Goal: Task Accomplishment & Management: Use online tool/utility

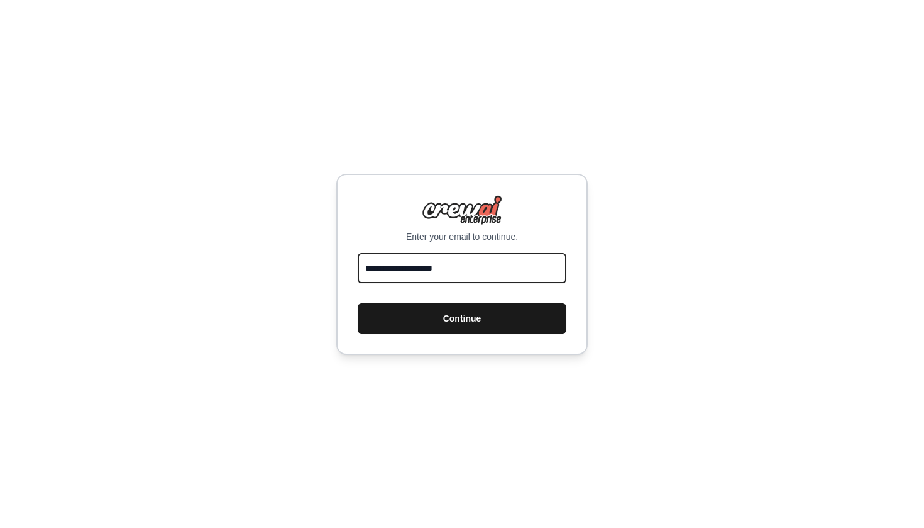
type input "**********"
click at [460, 311] on button "Continue" at bounding box center [462, 318] width 209 height 30
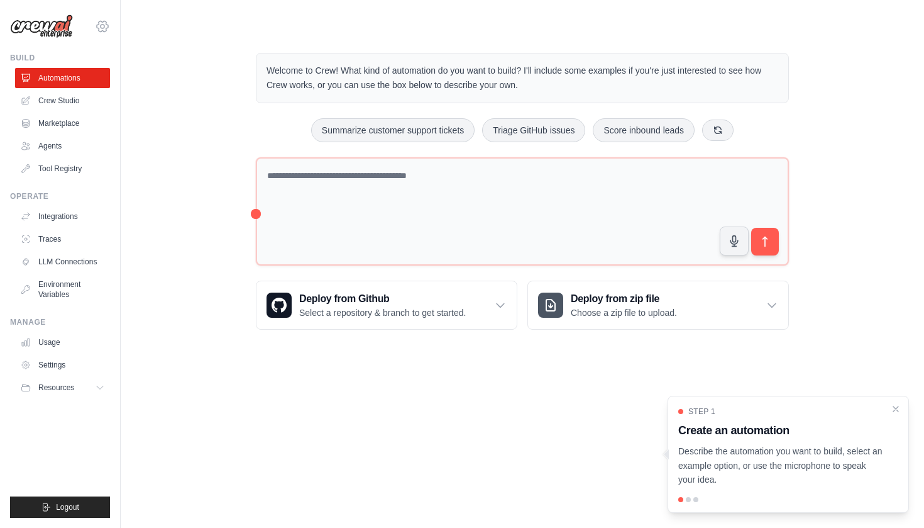
click at [100, 25] on icon at bounding box center [102, 26] width 15 height 15
click at [93, 89] on link "Settings" at bounding box center [102, 85] width 111 height 23
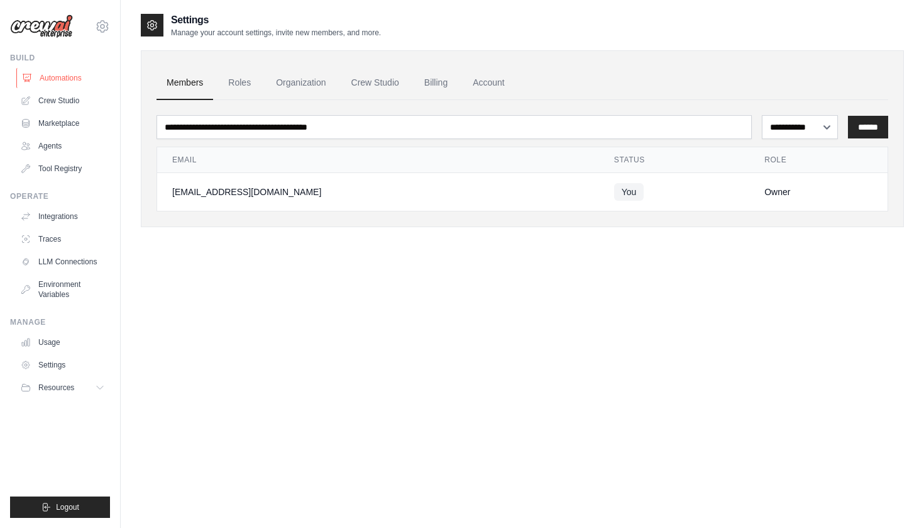
click at [77, 77] on link "Automations" at bounding box center [63, 78] width 95 height 20
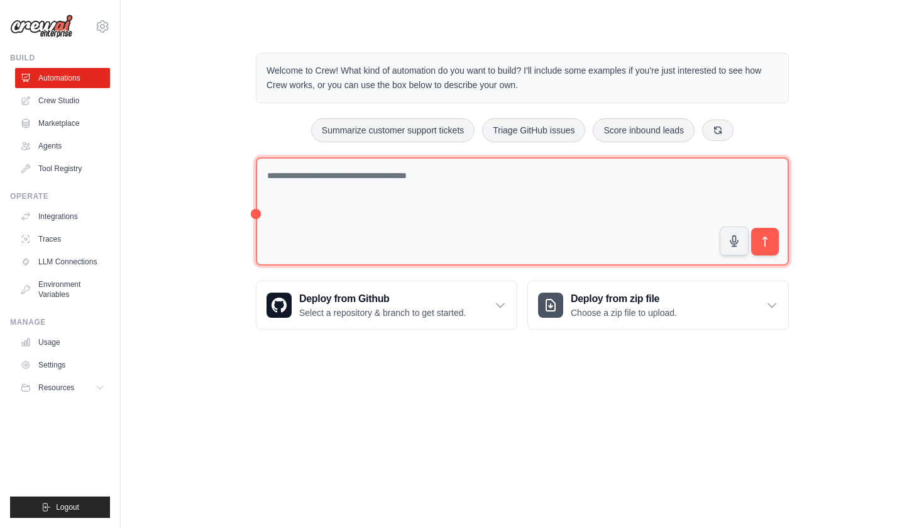
paste textarea "**********"
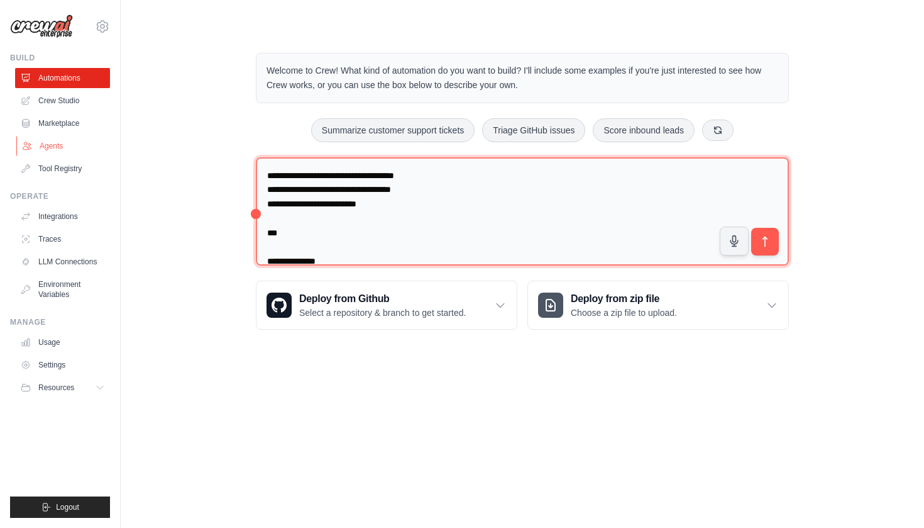
type textarea "**********"
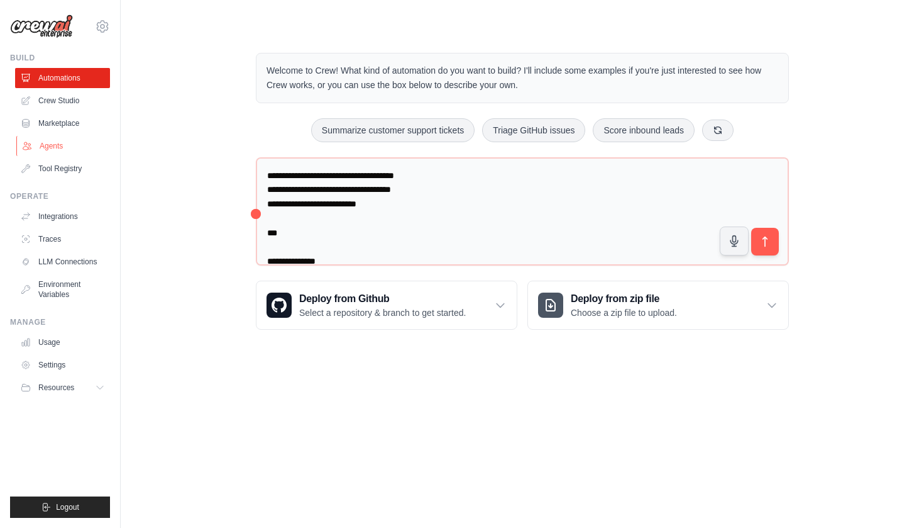
click at [74, 148] on link "Agents" at bounding box center [63, 146] width 95 height 20
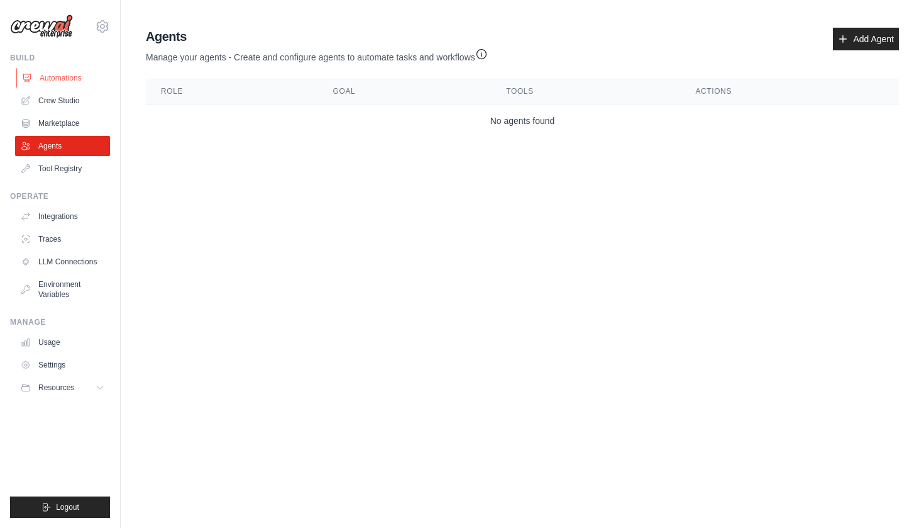
click at [84, 79] on link "Automations" at bounding box center [63, 78] width 95 height 20
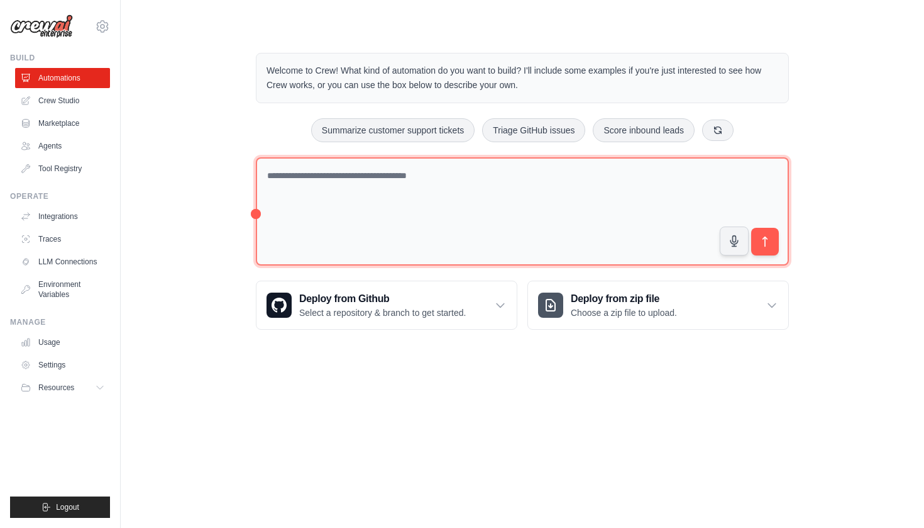
click at [298, 185] on textarea at bounding box center [522, 211] width 533 height 109
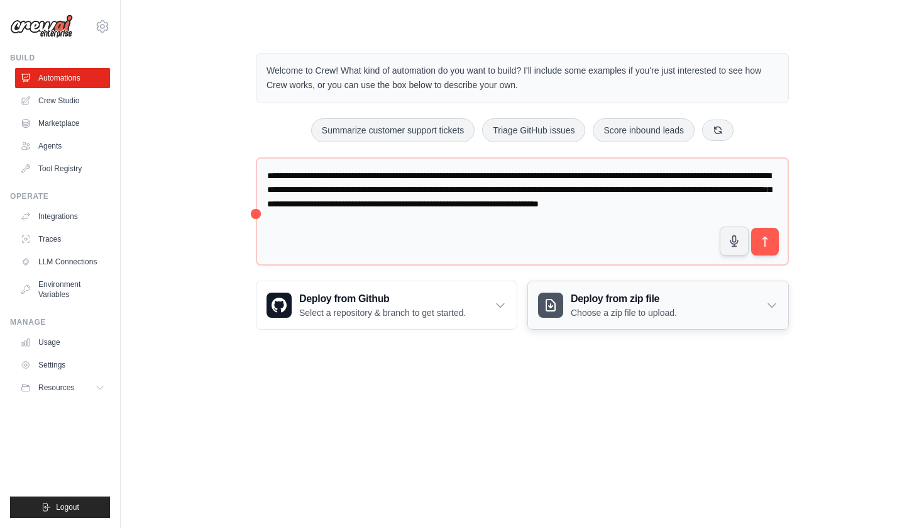
click at [612, 303] on h3 "Deploy from zip file" at bounding box center [624, 298] width 106 height 15
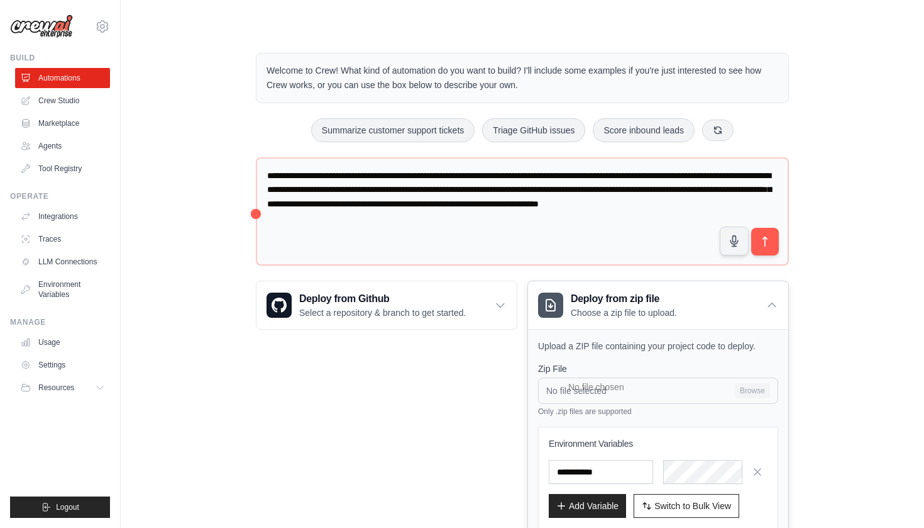
click at [609, 389] on input "No file selected Browse" at bounding box center [658, 390] width 240 height 26
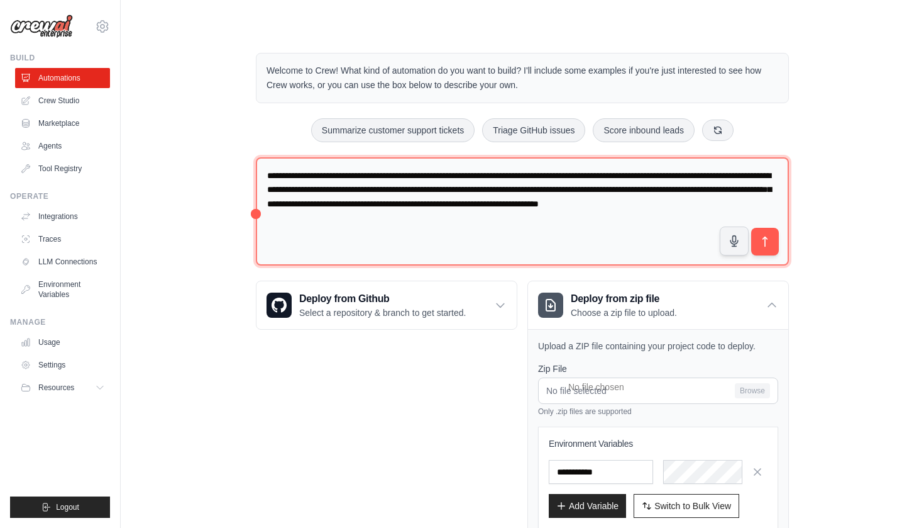
click at [378, 219] on textarea "**********" at bounding box center [522, 211] width 533 height 109
paste textarea "**********"
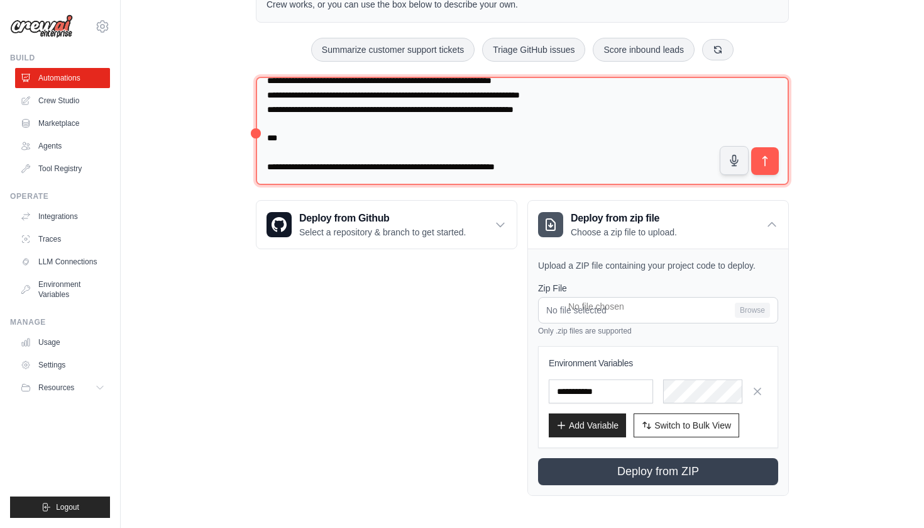
scroll to position [80, 0]
click at [653, 169] on textarea at bounding box center [522, 131] width 533 height 109
paste textarea "**********"
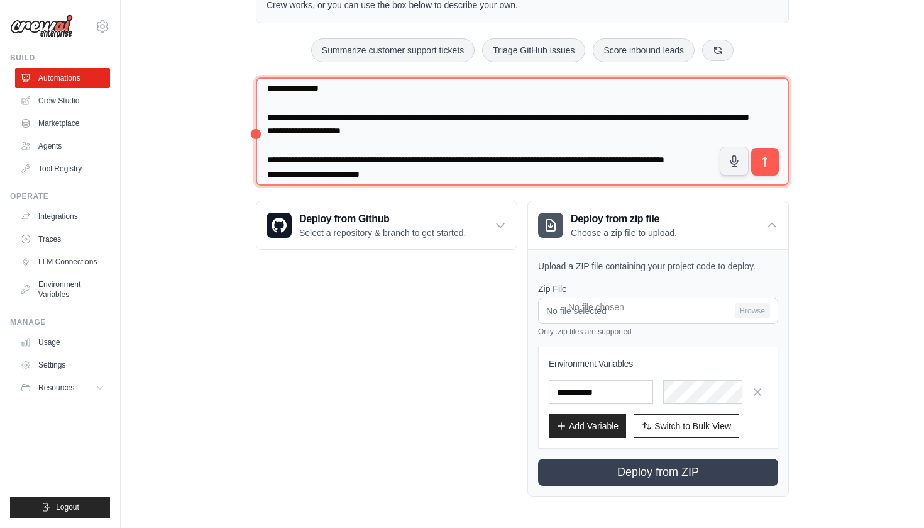
scroll to position [10468, 0]
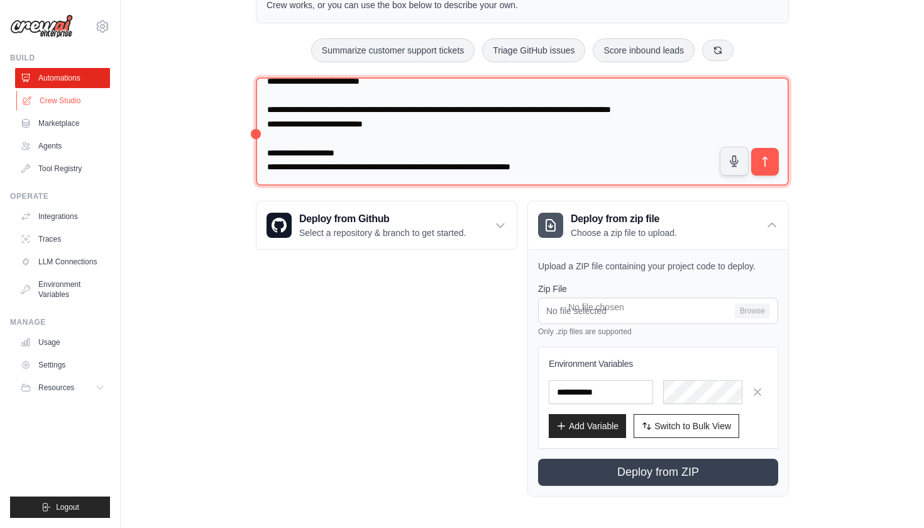
type textarea "**********"
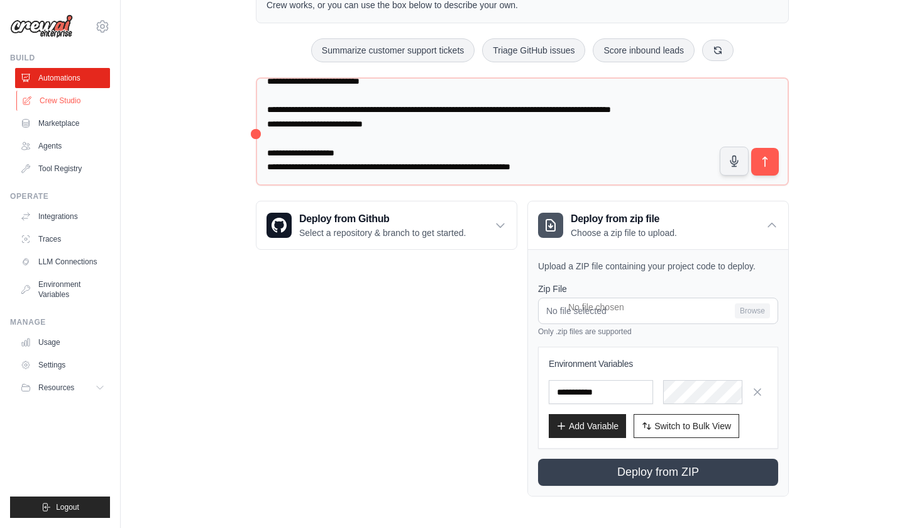
click at [73, 102] on link "Crew Studio" at bounding box center [63, 101] width 95 height 20
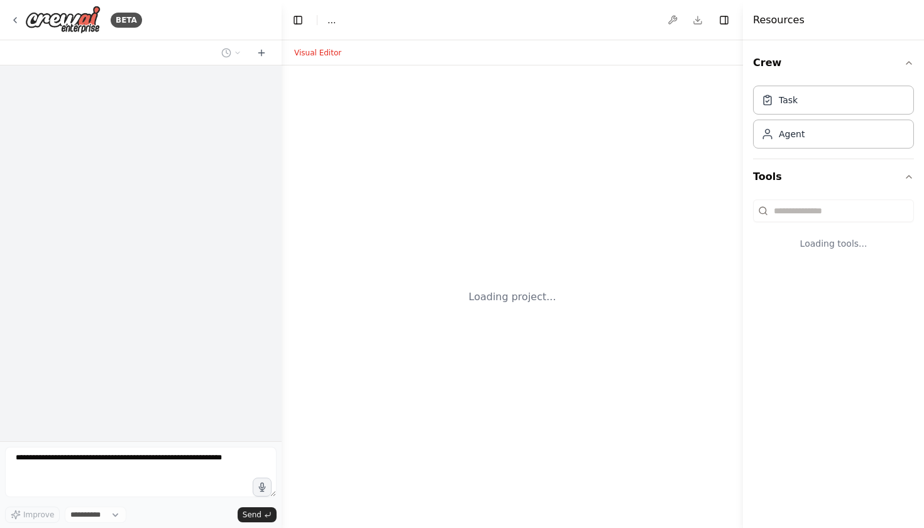
select select "****"
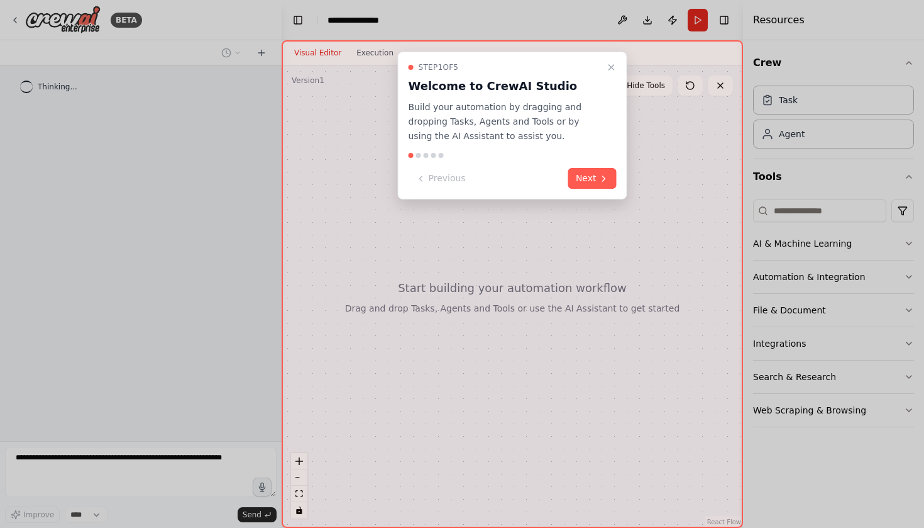
scroll to position [7439, 0]
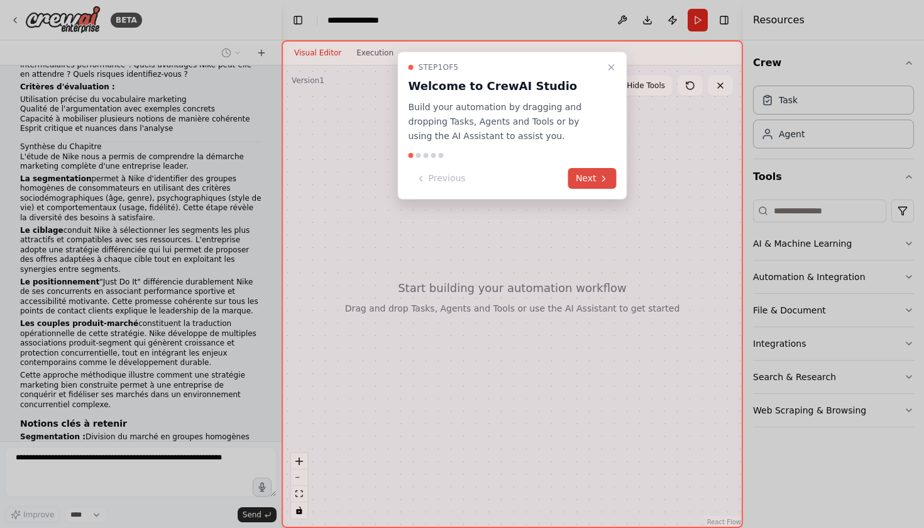
click at [582, 182] on button "Next" at bounding box center [592, 178] width 48 height 21
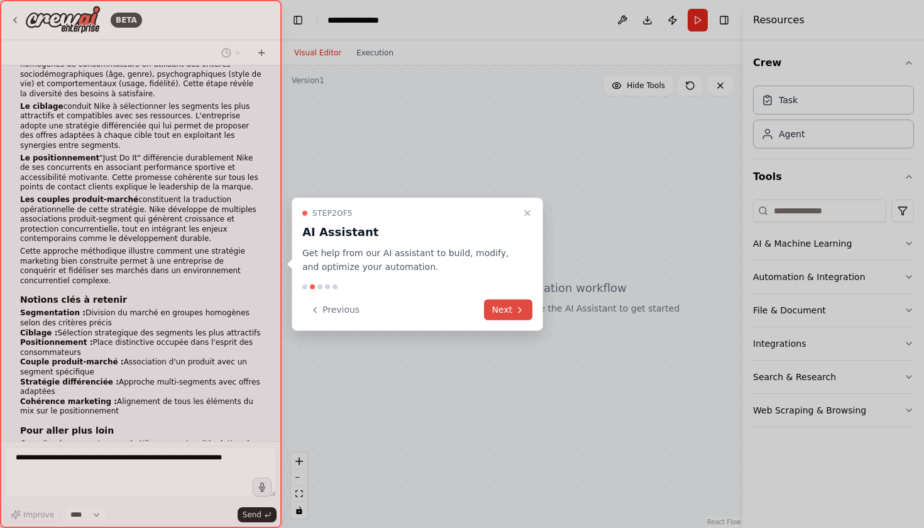
click at [521, 311] on icon at bounding box center [520, 309] width 10 height 10
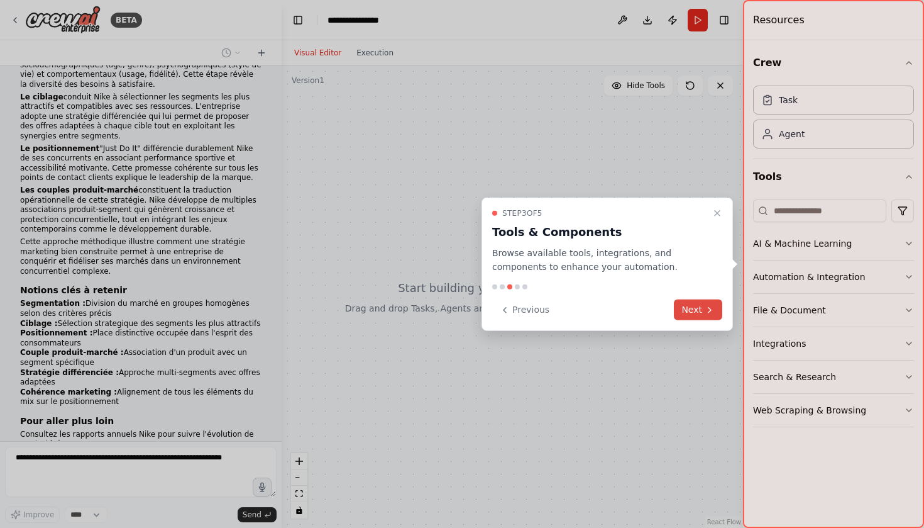
click at [693, 309] on button "Next" at bounding box center [698, 309] width 48 height 21
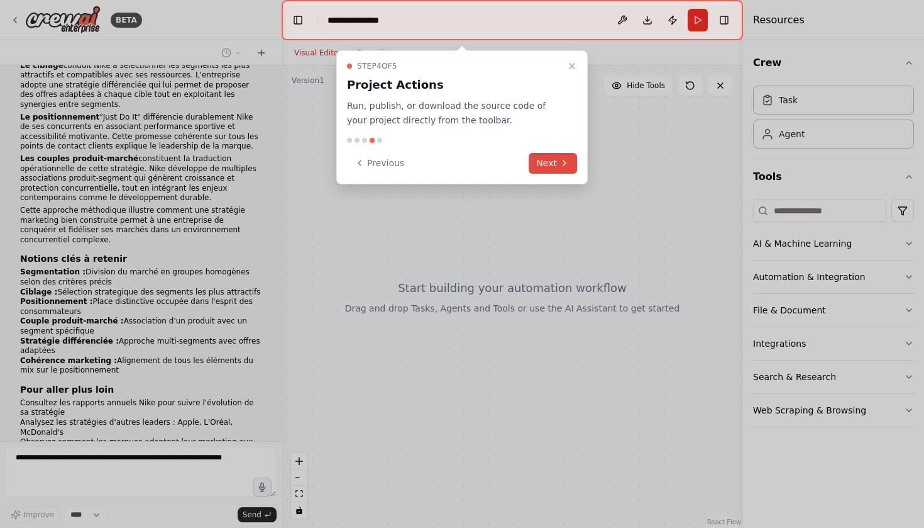
click at [534, 156] on button "Next" at bounding box center [553, 163] width 48 height 21
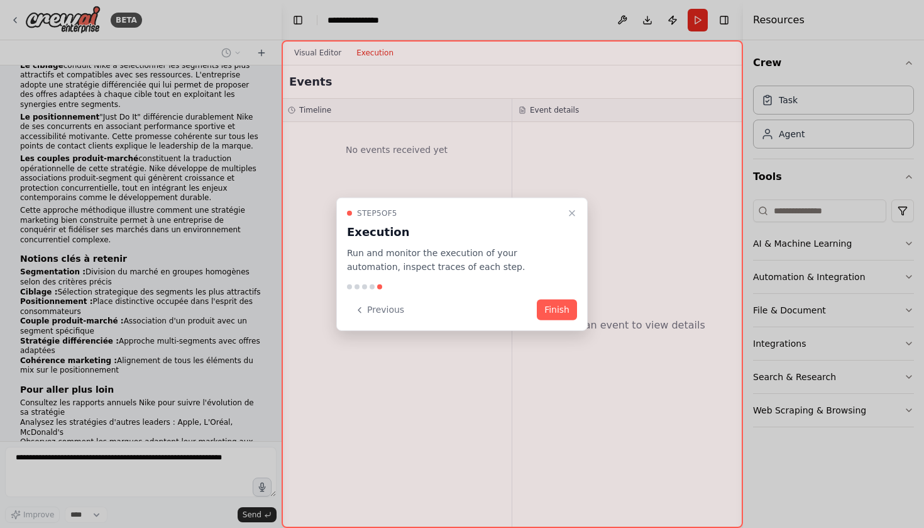
scroll to position [7636, 0]
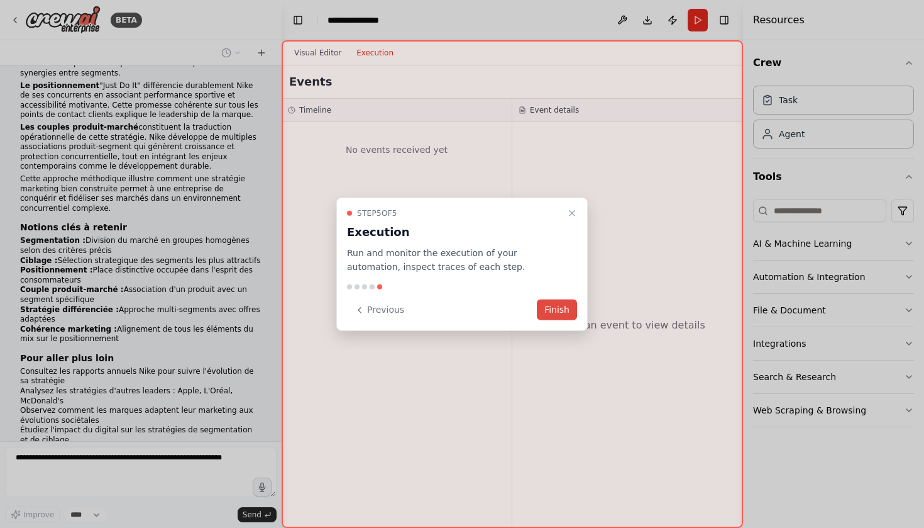
click at [550, 309] on button "Finish" at bounding box center [557, 309] width 40 height 21
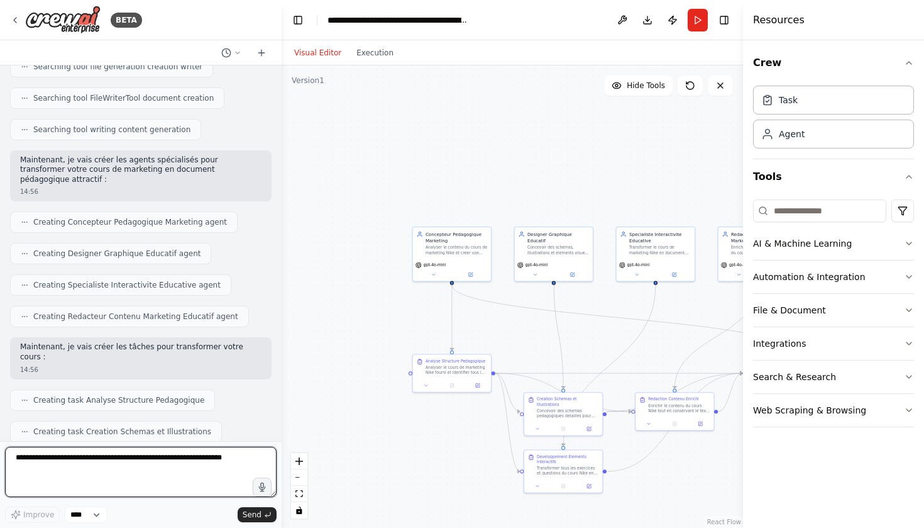
scroll to position [8752, 0]
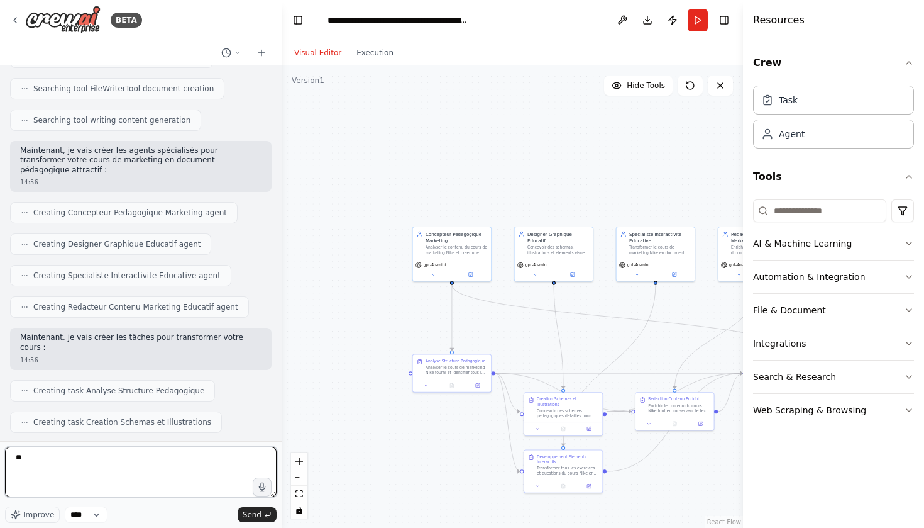
type textarea "***"
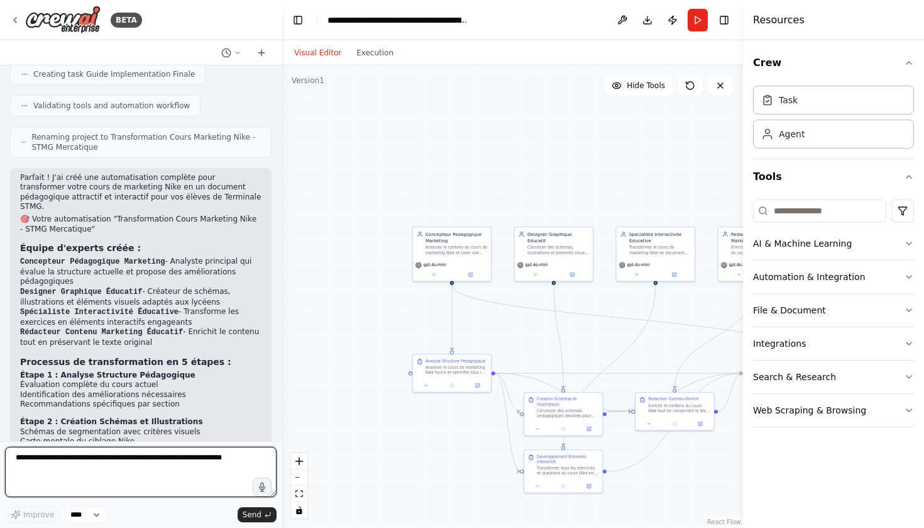
scroll to position [0, 0]
type textarea "**********"
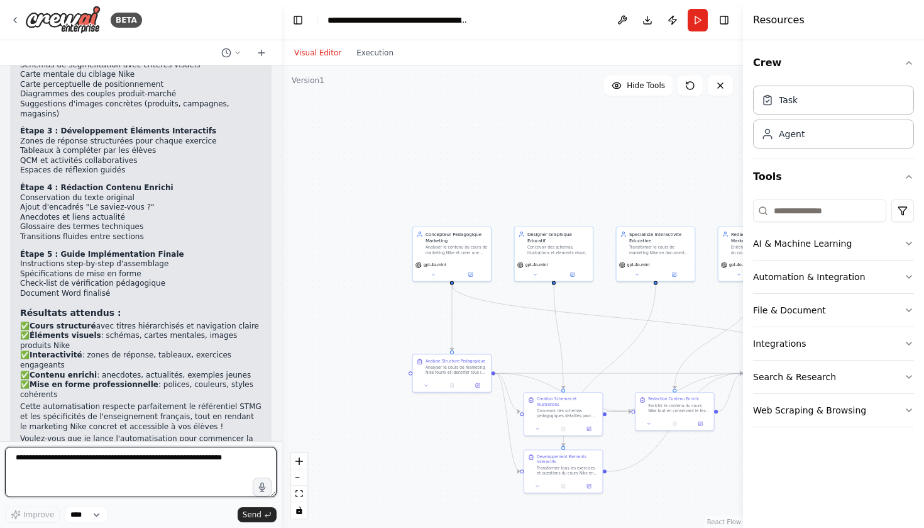
scroll to position [9570, 0]
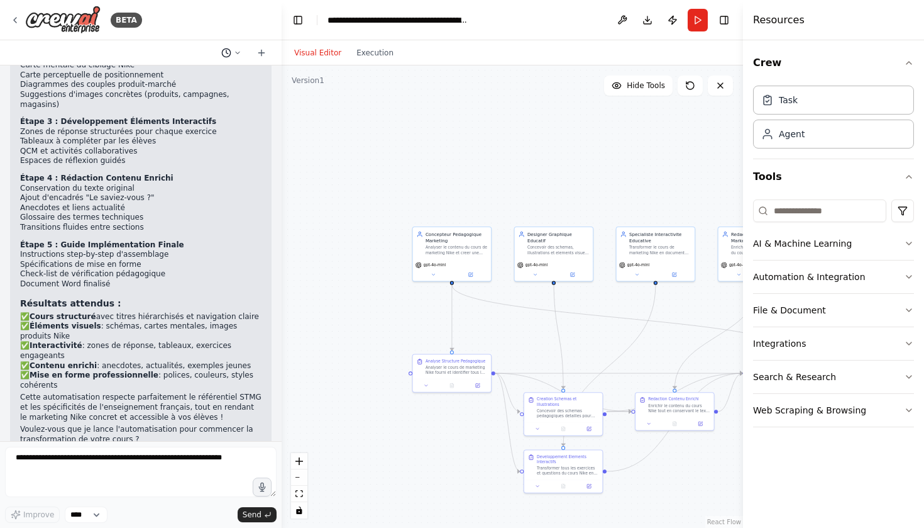
click at [240, 55] on icon at bounding box center [238, 53] width 8 height 8
click at [240, 55] on div at bounding box center [141, 264] width 282 height 528
click at [699, 26] on button "Run" at bounding box center [698, 20] width 20 height 23
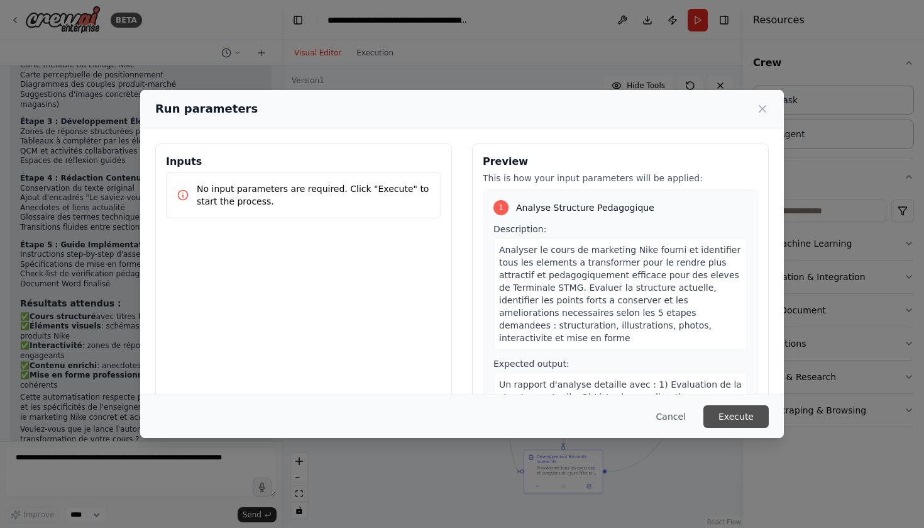
click at [741, 419] on button "Execute" at bounding box center [736, 416] width 65 height 23
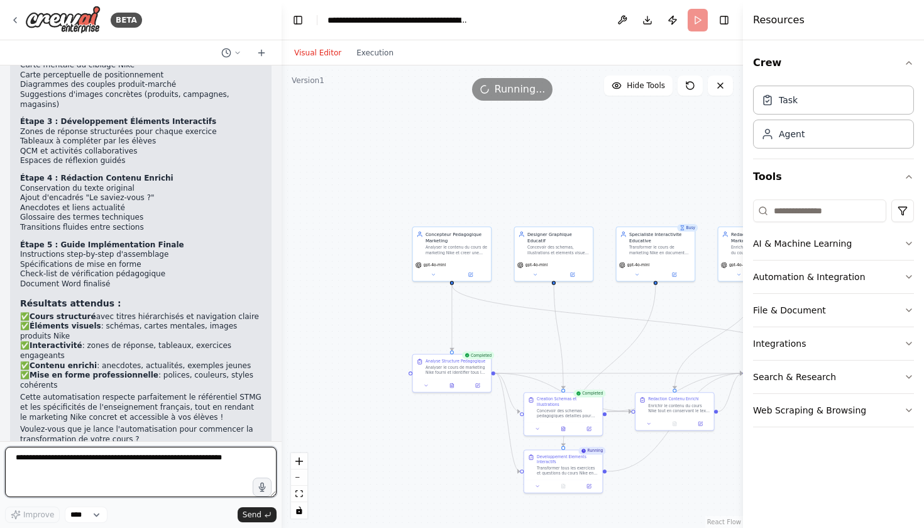
click at [142, 460] on textarea at bounding box center [141, 471] width 272 height 50
type textarea "**********"
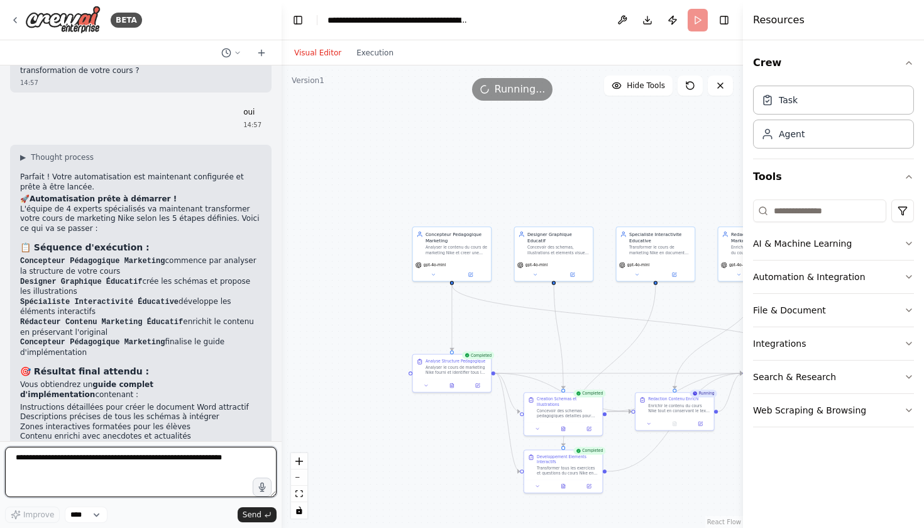
scroll to position [9948, 0]
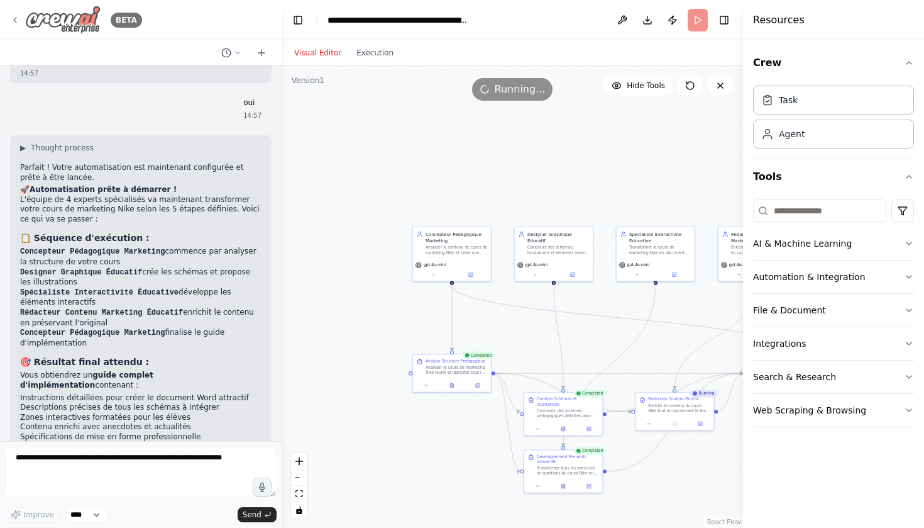
click at [16, 19] on icon at bounding box center [15, 20] width 10 height 10
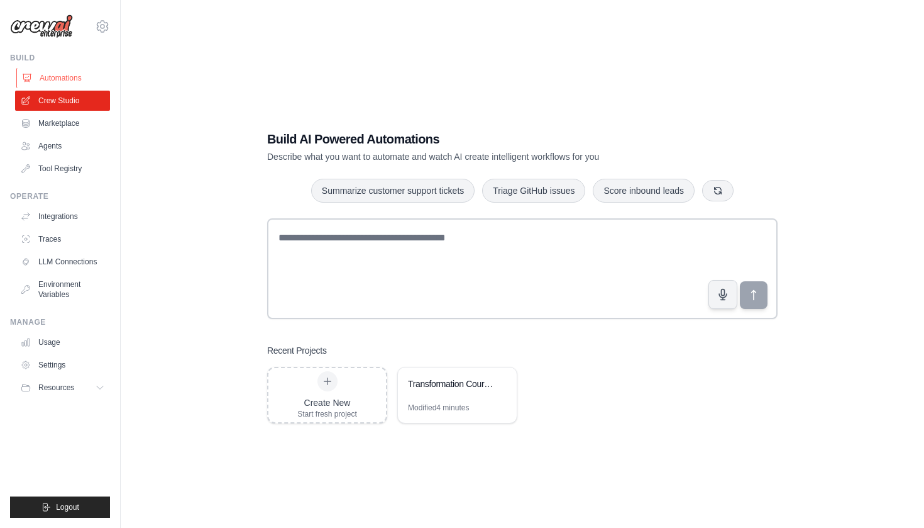
click at [71, 78] on link "Automations" at bounding box center [63, 78] width 95 height 20
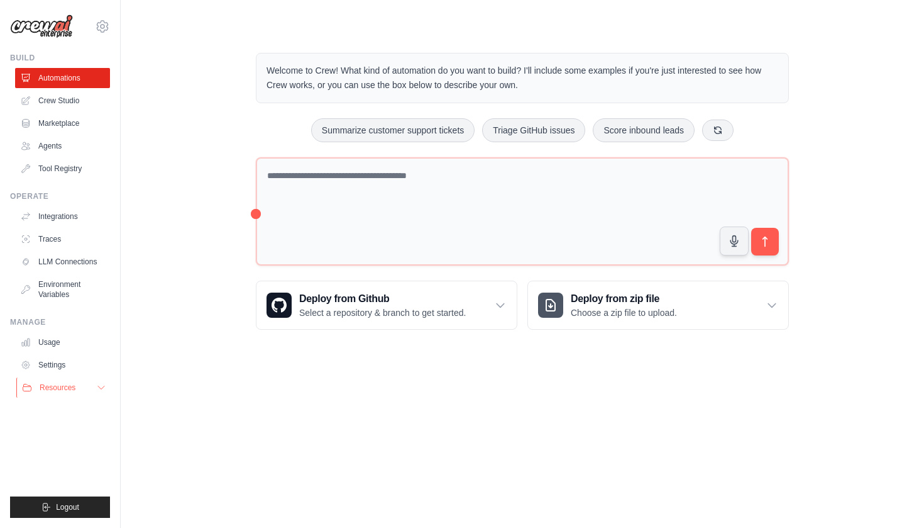
click at [73, 387] on span "Resources" at bounding box center [58, 387] width 36 height 10
click at [75, 101] on link "Crew Studio" at bounding box center [63, 101] width 95 height 20
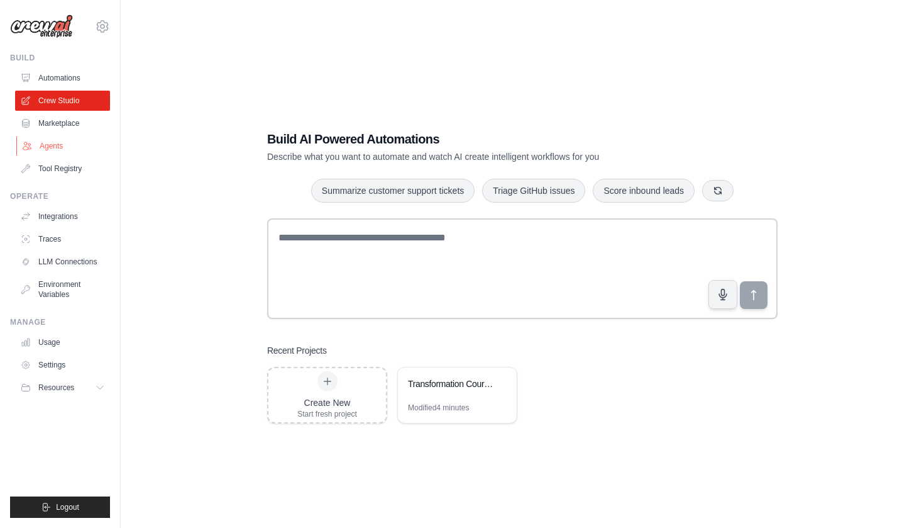
click at [74, 149] on link "Agents" at bounding box center [63, 146] width 95 height 20
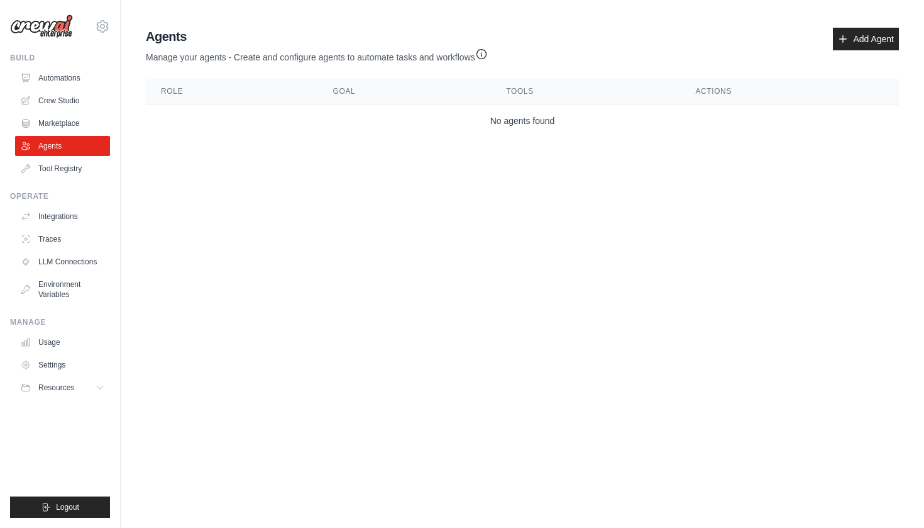
click at [60, 26] on img at bounding box center [41, 26] width 63 height 24
click at [102, 31] on icon at bounding box center [102, 26] width 11 height 11
click at [95, 58] on div "[EMAIL_ADDRESS][DOMAIN_NAME]" at bounding box center [102, 54] width 91 height 13
click at [26, 58] on div "Build" at bounding box center [60, 58] width 100 height 10
click at [55, 80] on link "Automations" at bounding box center [63, 78] width 95 height 20
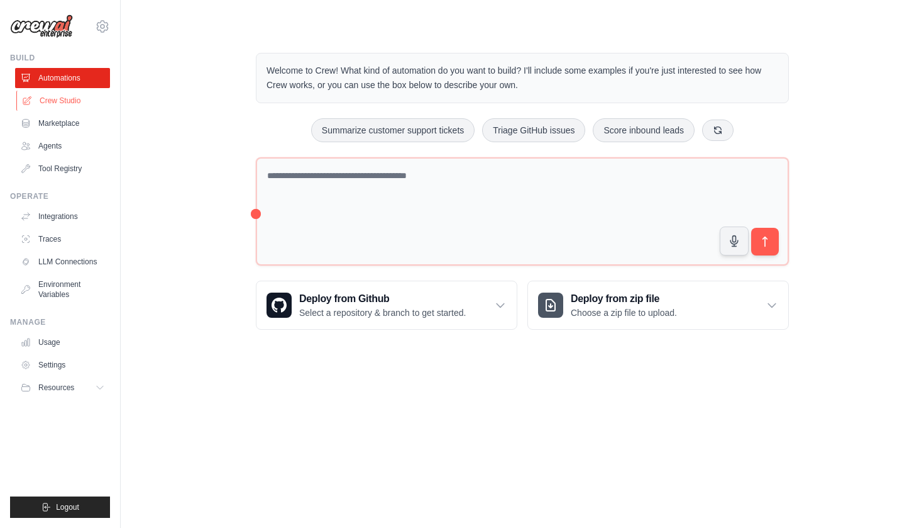
click at [52, 102] on link "Crew Studio" at bounding box center [63, 101] width 95 height 20
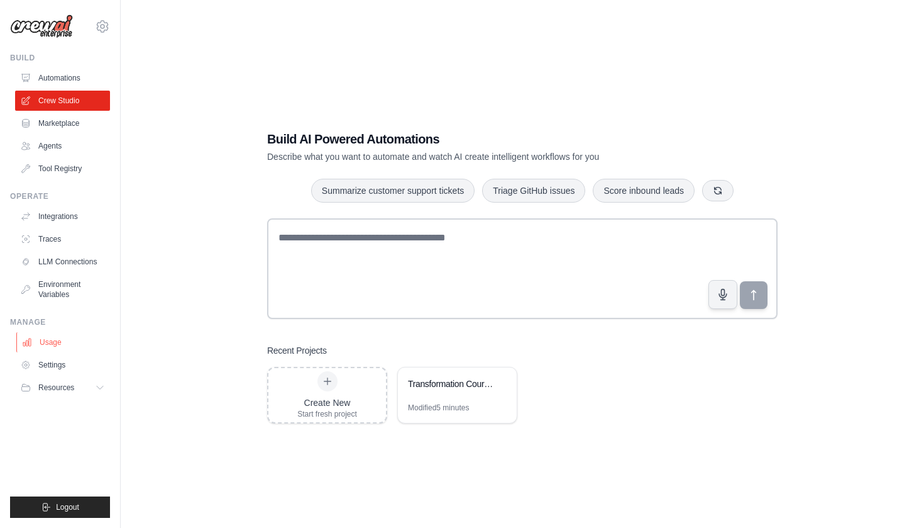
click at [52, 339] on link "Usage" at bounding box center [63, 342] width 95 height 20
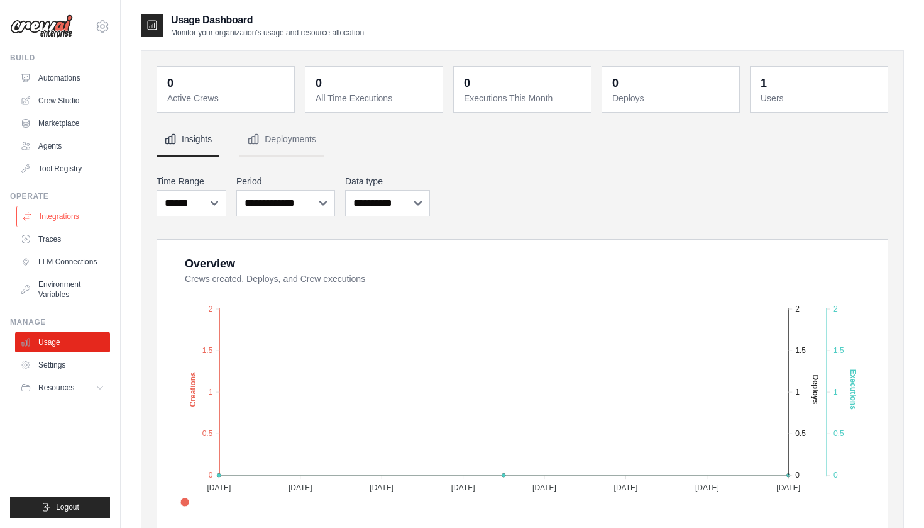
click at [69, 218] on link "Integrations" at bounding box center [63, 216] width 95 height 20
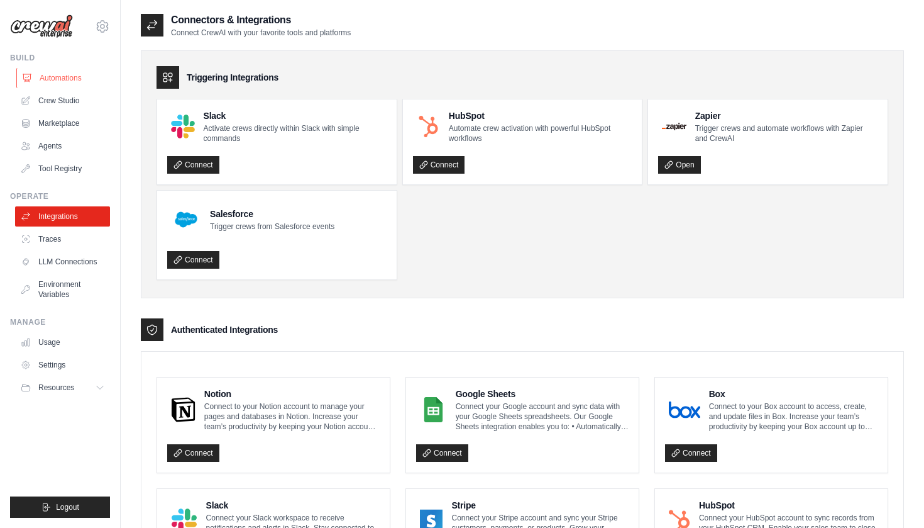
click at [75, 81] on link "Automations" at bounding box center [63, 78] width 95 height 20
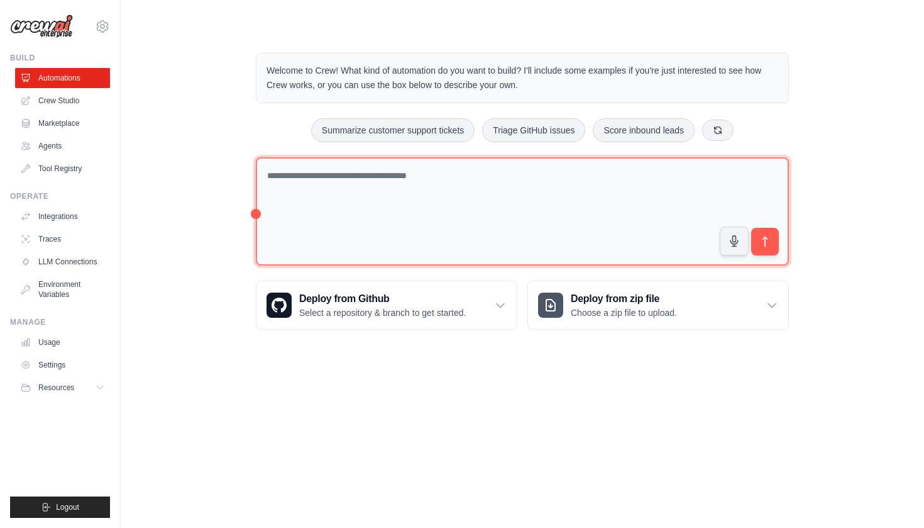
click at [580, 184] on textarea at bounding box center [522, 211] width 533 height 109
type textarea "**********"
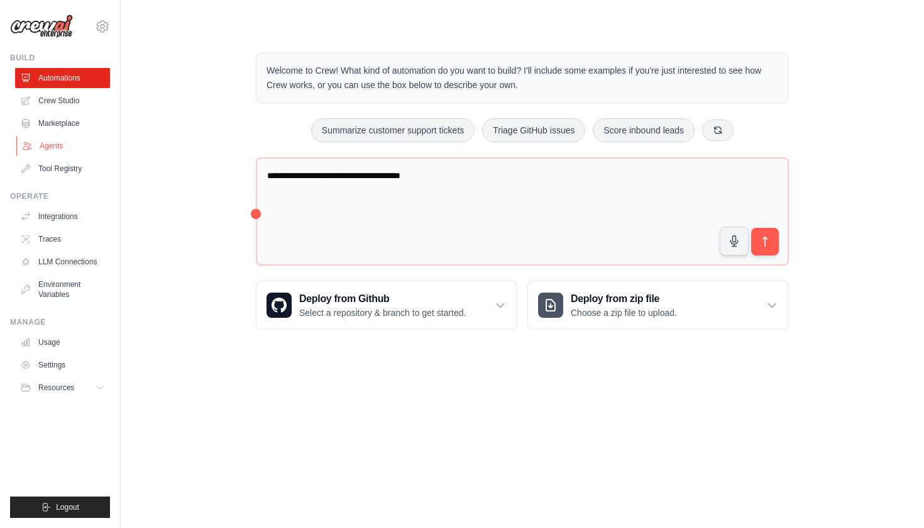
click at [76, 146] on link "Agents" at bounding box center [63, 146] width 95 height 20
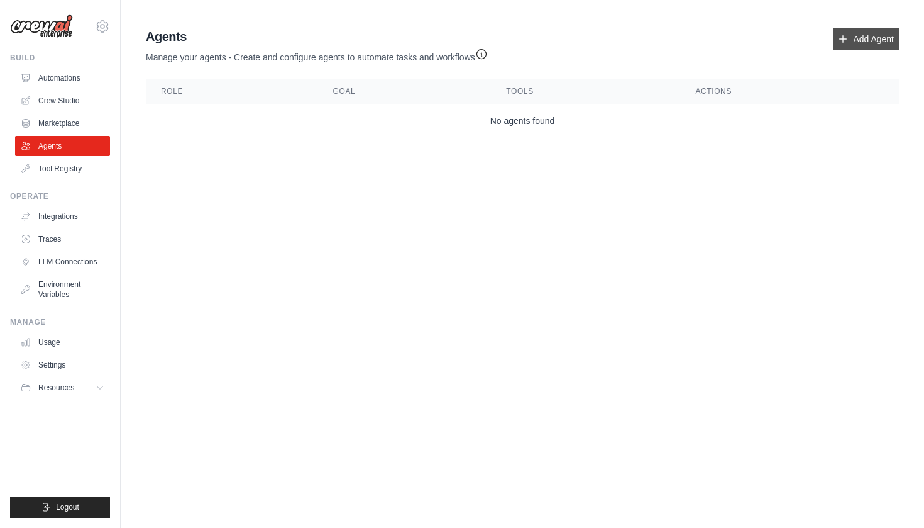
click at [855, 43] on link "Add Agent" at bounding box center [866, 39] width 66 height 23
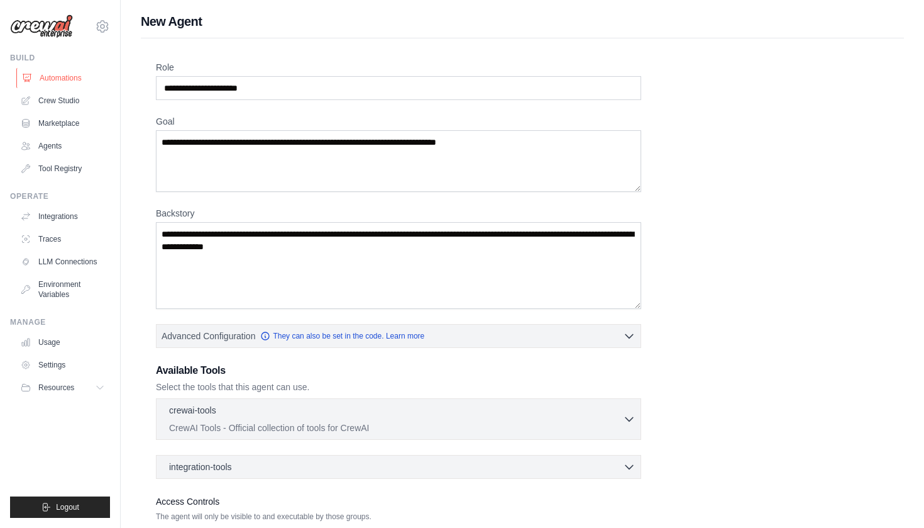
click at [67, 81] on link "Automations" at bounding box center [63, 78] width 95 height 20
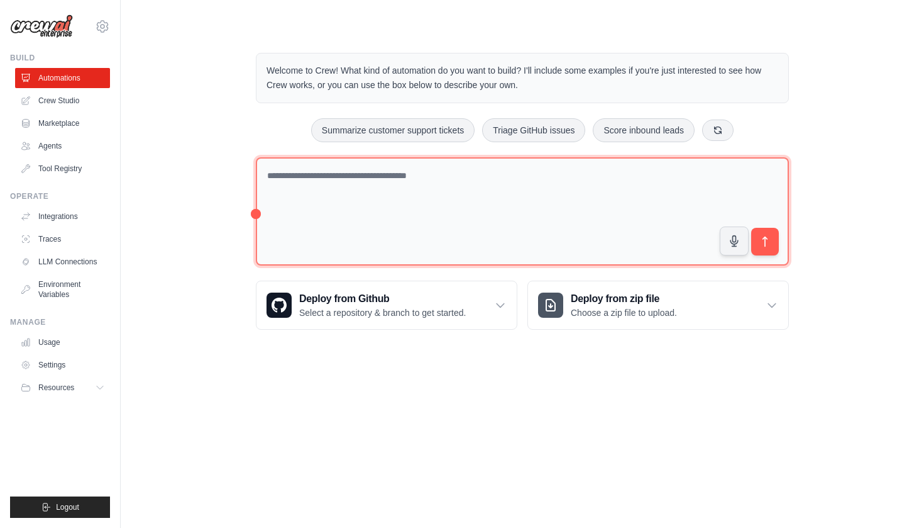
click at [285, 187] on textarea at bounding box center [522, 211] width 533 height 109
type textarea "*"
paste textarea "**********"
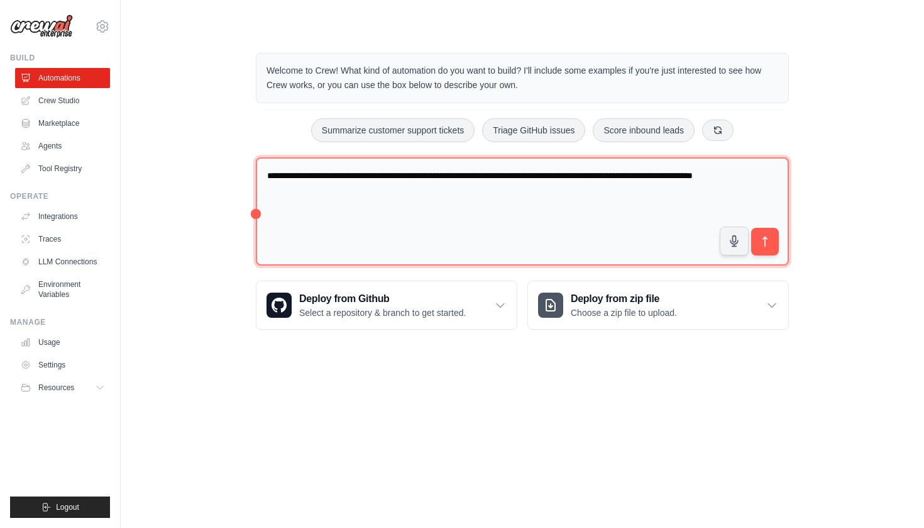
drag, startPoint x: 360, startPoint y: 175, endPoint x: 323, endPoint y: 172, distance: 36.6
click at [323, 172] on textarea "**********" at bounding box center [522, 211] width 533 height 109
click at [332, 195] on textarea "**********" at bounding box center [522, 211] width 533 height 109
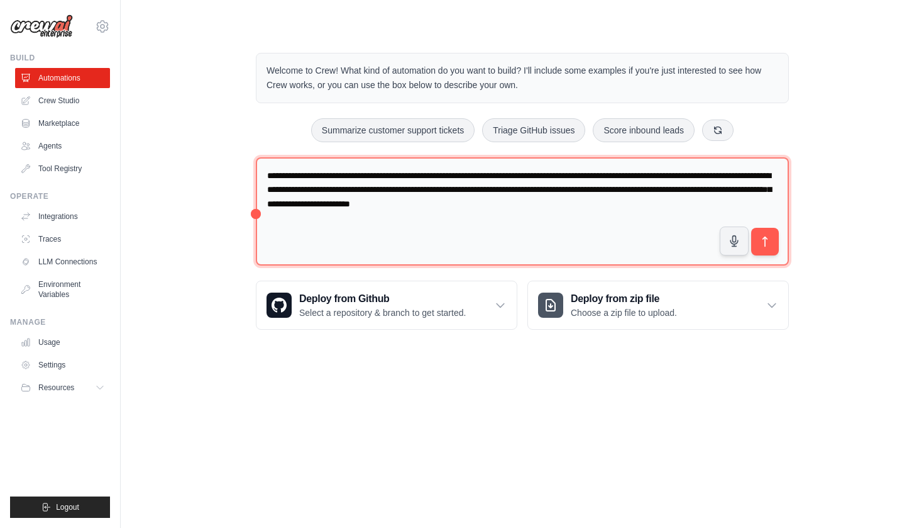
paste textarea "**********"
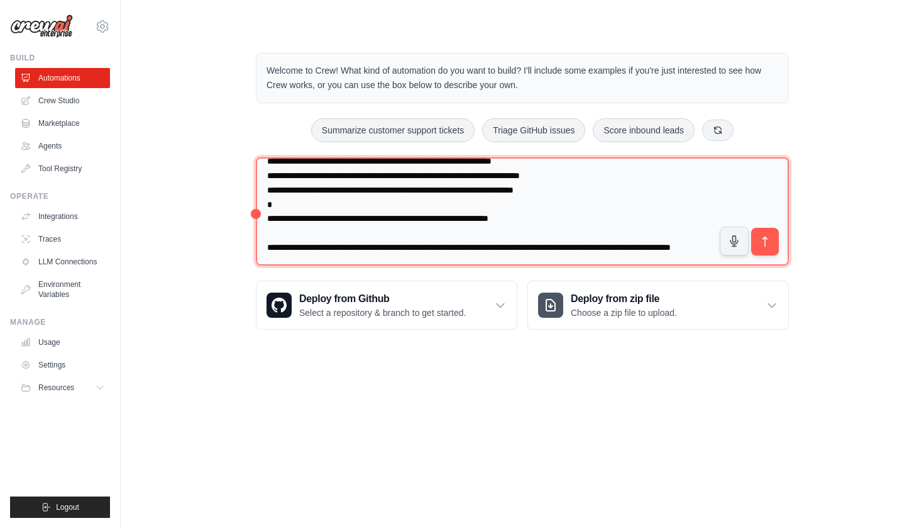
scroll to position [6210, 0]
paste textarea "**********"
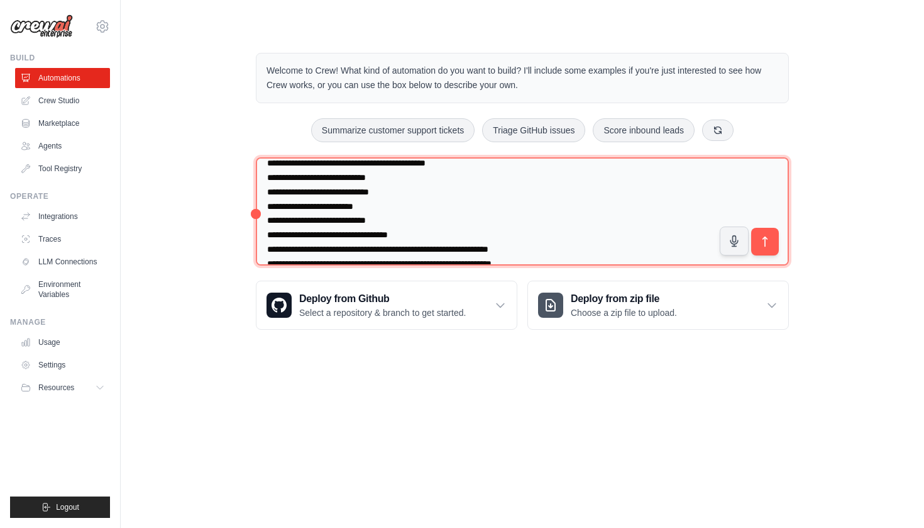
scroll to position [4735, 0]
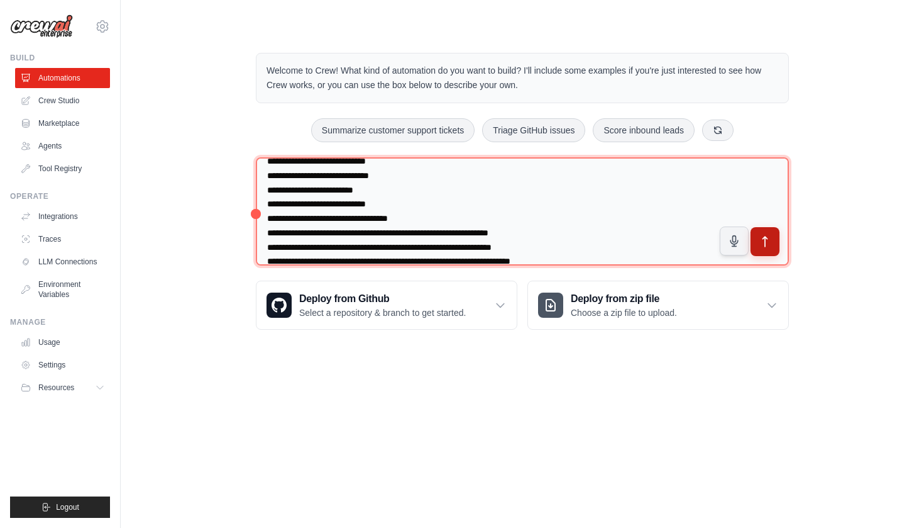
type textarea "**********"
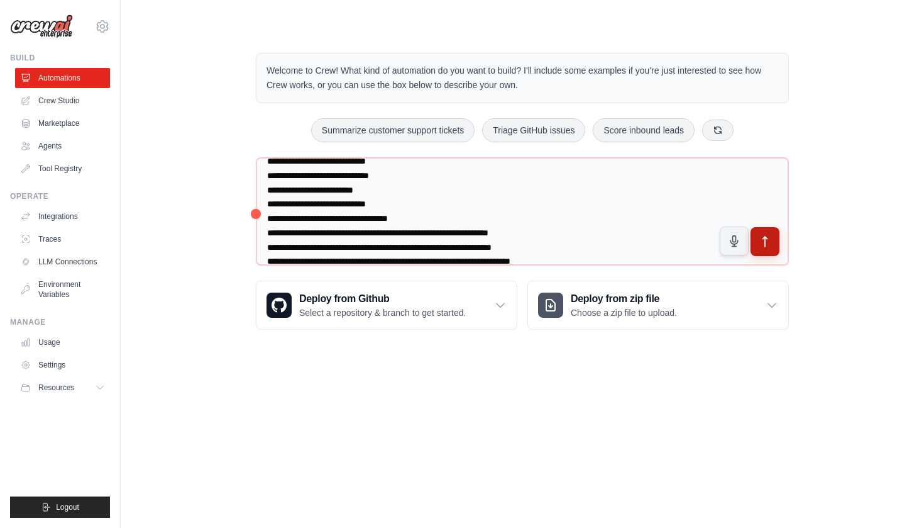
click at [768, 243] on icon "submit" at bounding box center [765, 241] width 13 height 13
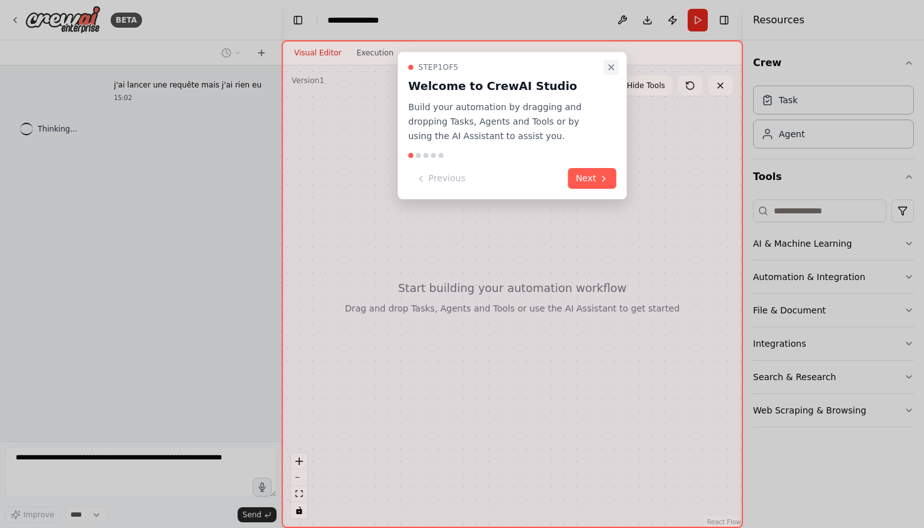
click at [611, 70] on icon "Close walkthrough" at bounding box center [612, 67] width 10 height 10
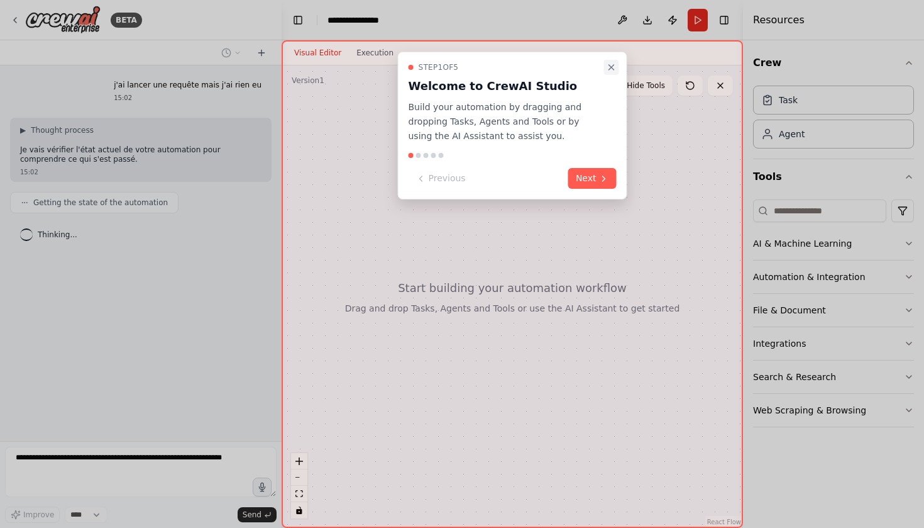
click at [612, 69] on icon "Close walkthrough" at bounding box center [611, 67] width 5 height 5
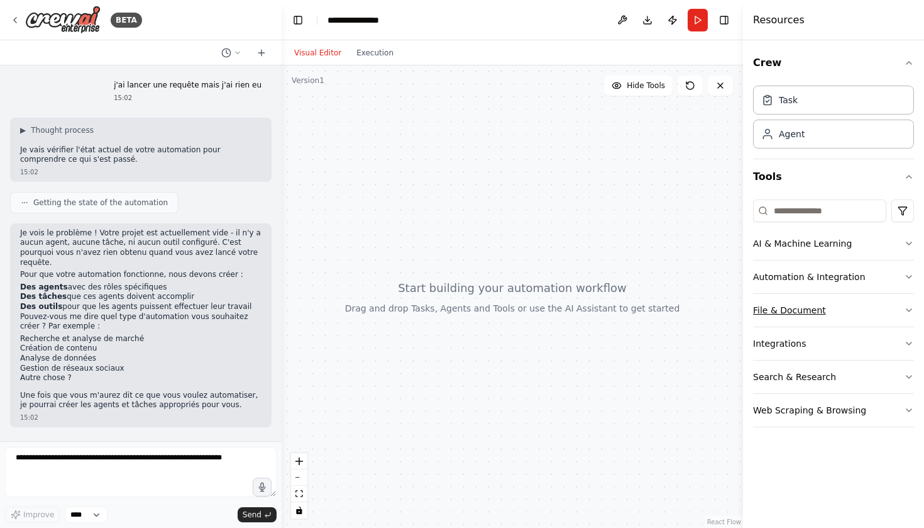
click at [856, 314] on button "File & Document" at bounding box center [833, 310] width 161 height 33
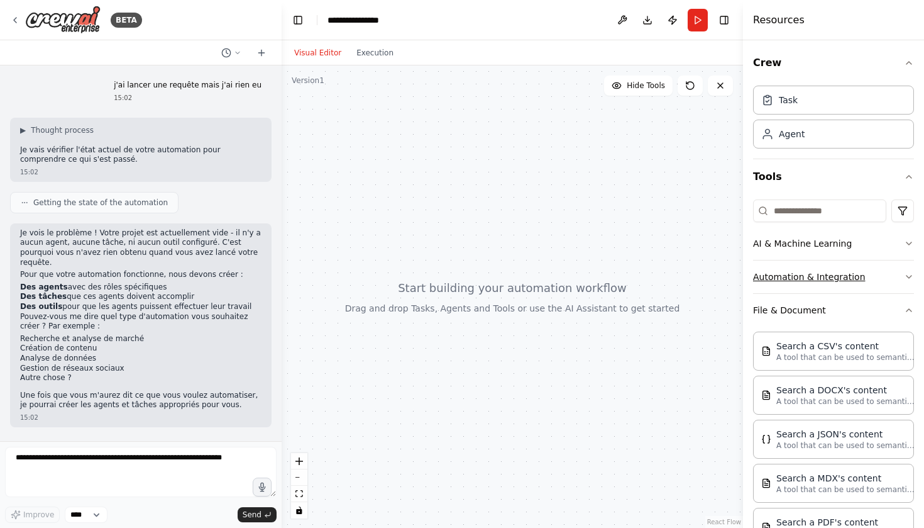
click at [855, 274] on button "Automation & Integration" at bounding box center [833, 276] width 161 height 33
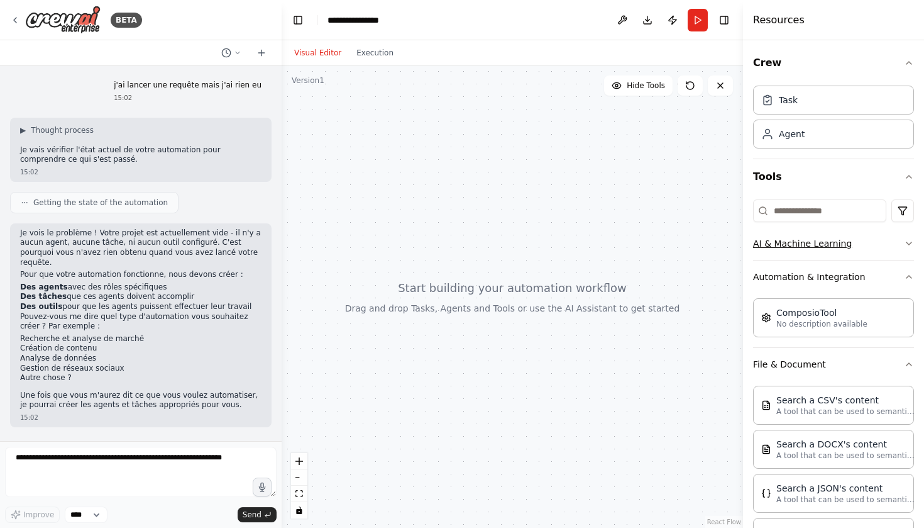
click at [848, 252] on button "AI & Machine Learning" at bounding box center [833, 243] width 161 height 33
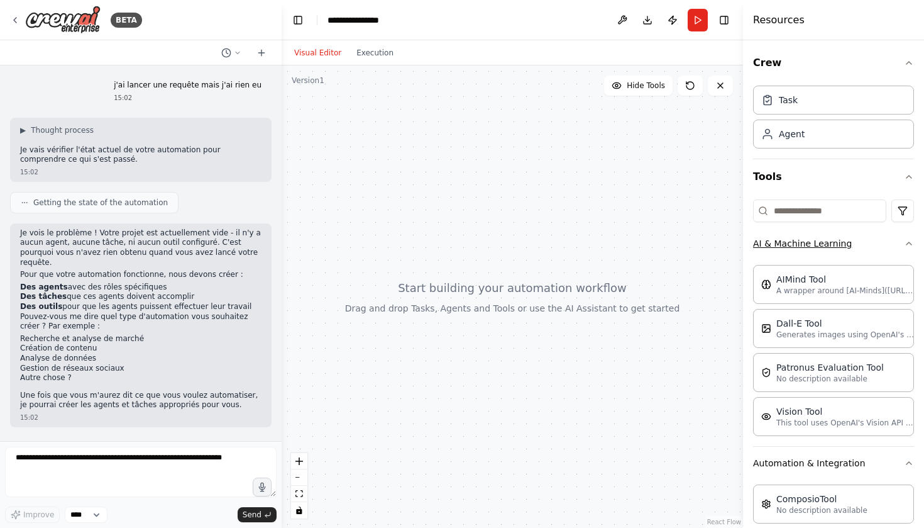
click at [848, 252] on button "AI & Machine Learning" at bounding box center [833, 243] width 161 height 33
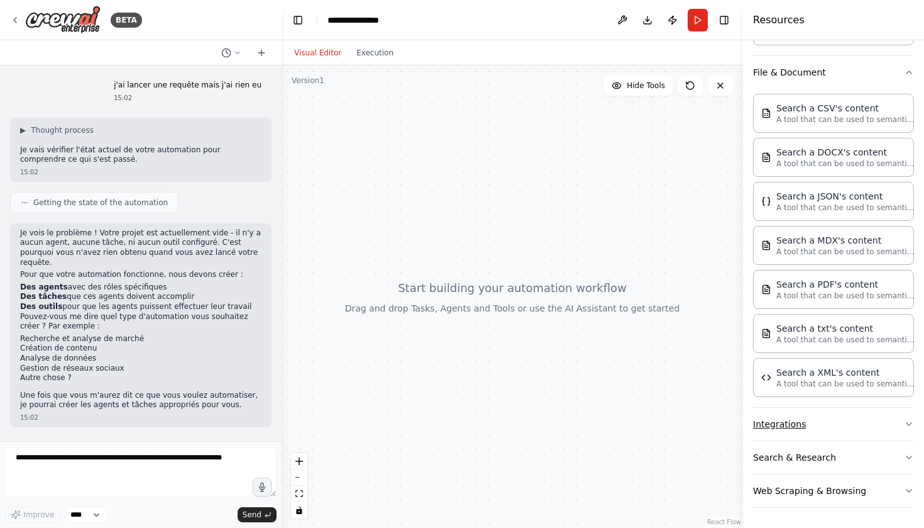
scroll to position [292, 0]
click at [235, 53] on icon at bounding box center [238, 53] width 8 height 8
click at [263, 56] on div at bounding box center [141, 264] width 282 height 528
click at [262, 52] on icon at bounding box center [262, 53] width 0 height 6
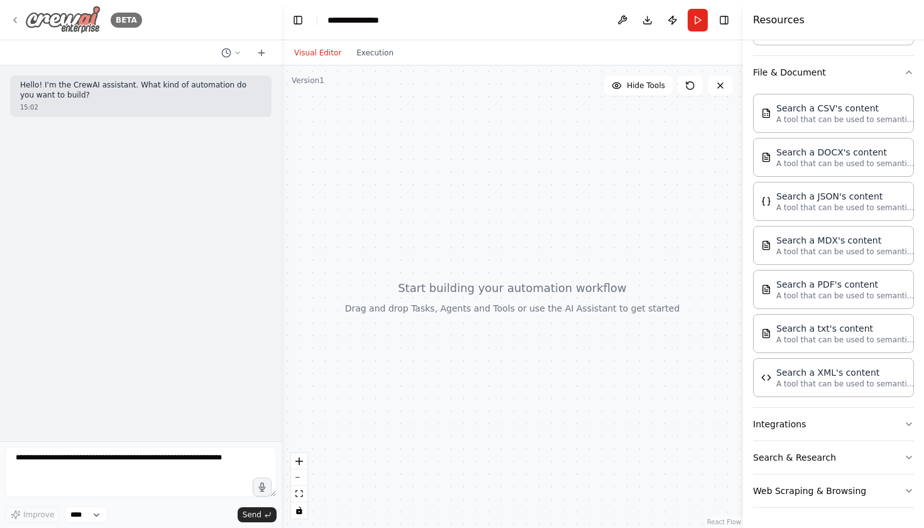
click at [21, 21] on div "BETA" at bounding box center [76, 20] width 132 height 28
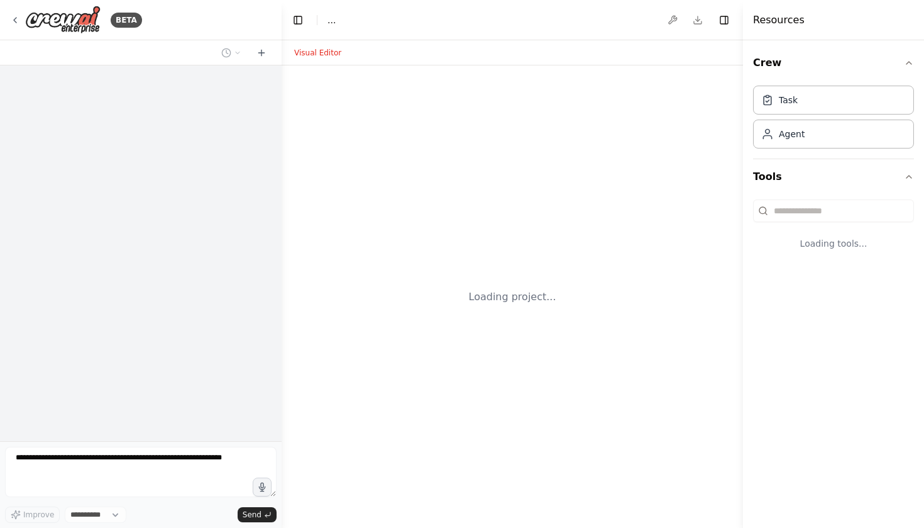
select select "****"
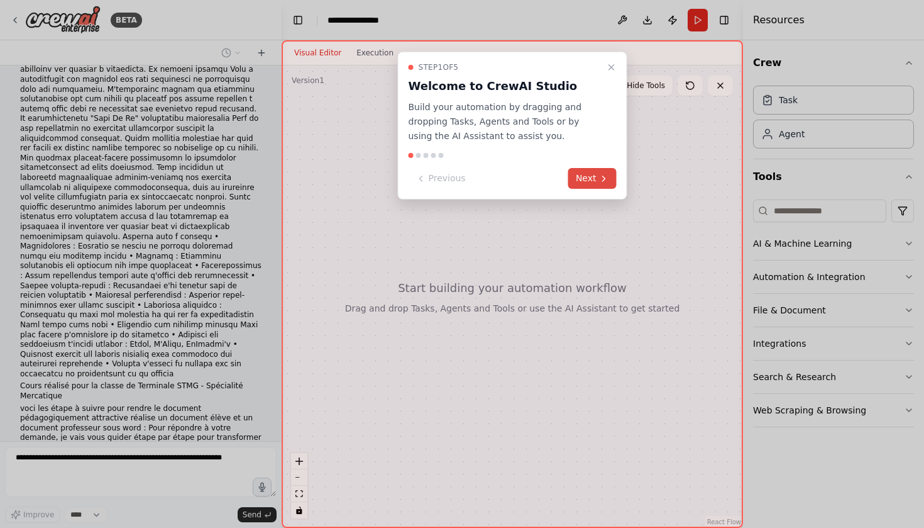
scroll to position [5268, 0]
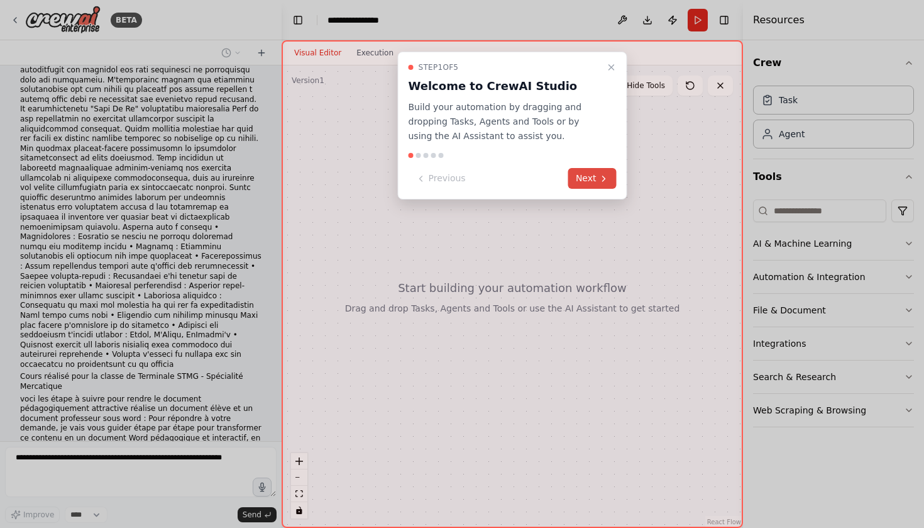
click at [596, 180] on button "Next" at bounding box center [592, 178] width 48 height 21
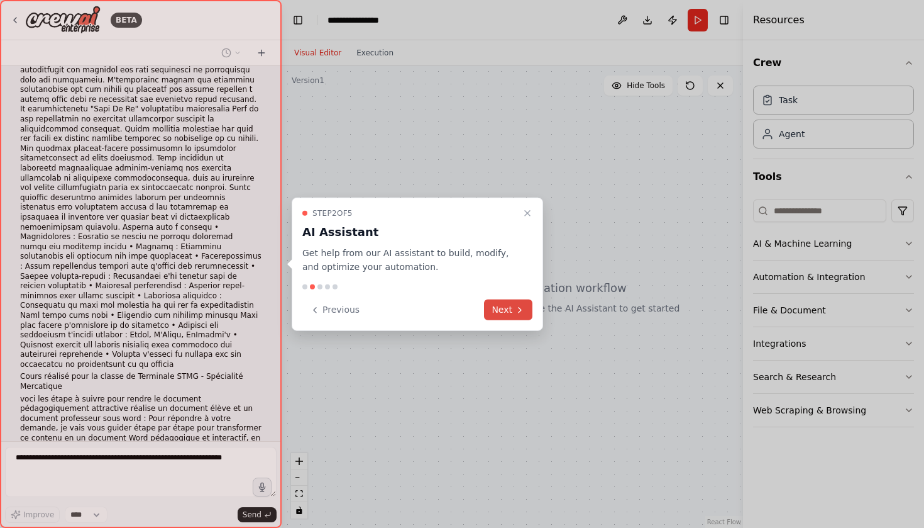
click at [511, 311] on button "Next" at bounding box center [508, 309] width 48 height 21
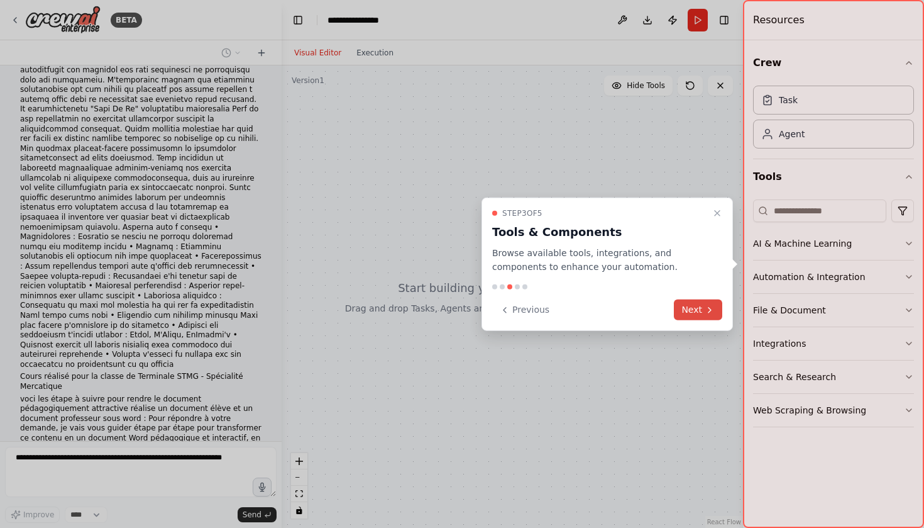
click at [694, 307] on button "Next" at bounding box center [698, 309] width 48 height 21
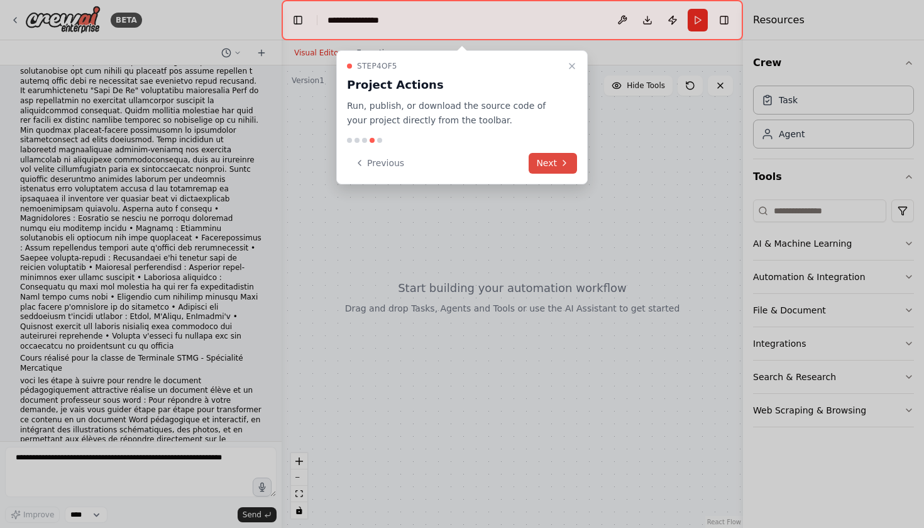
click at [558, 158] on button "Next" at bounding box center [553, 163] width 48 height 21
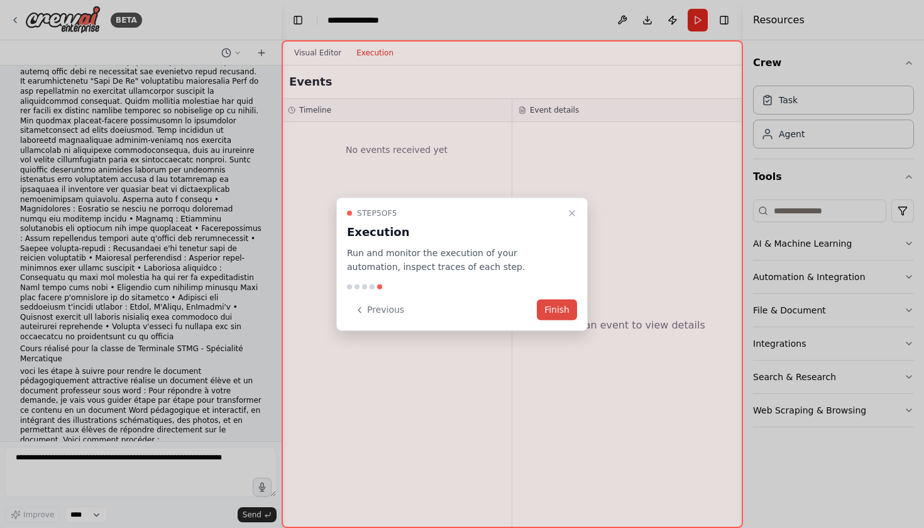
click at [562, 312] on button "Finish" at bounding box center [557, 309] width 40 height 21
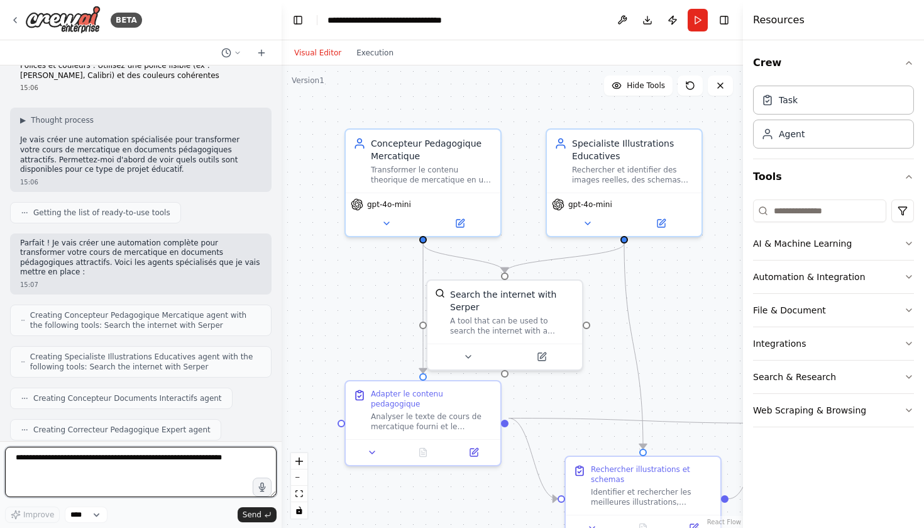
scroll to position [6168, 0]
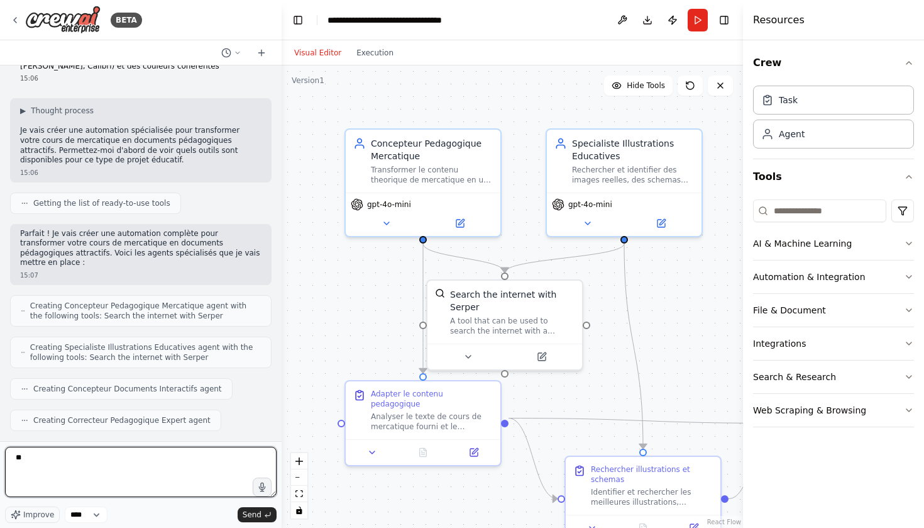
type textarea "***"
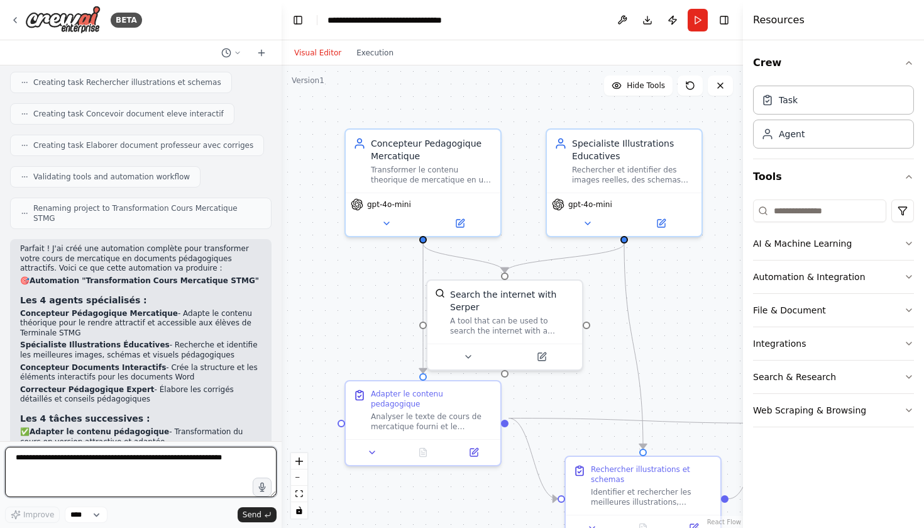
scroll to position [6630, 0]
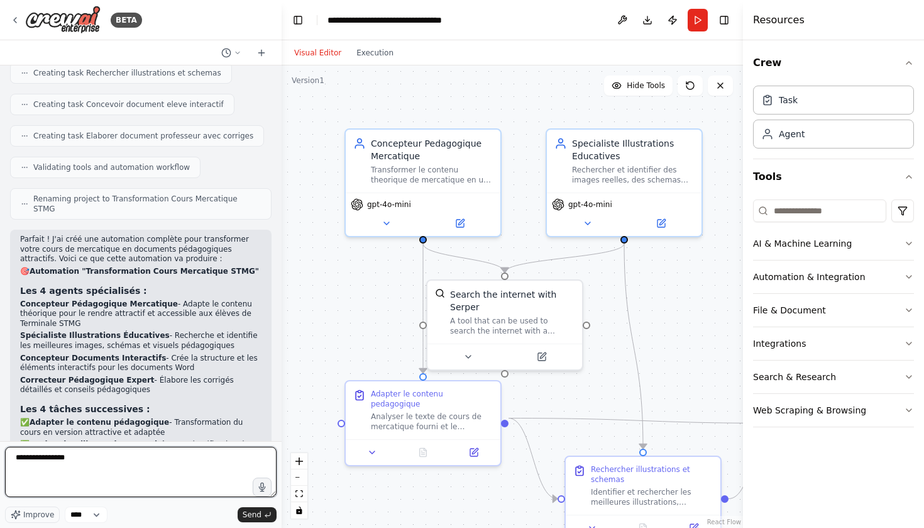
type textarea "**********"
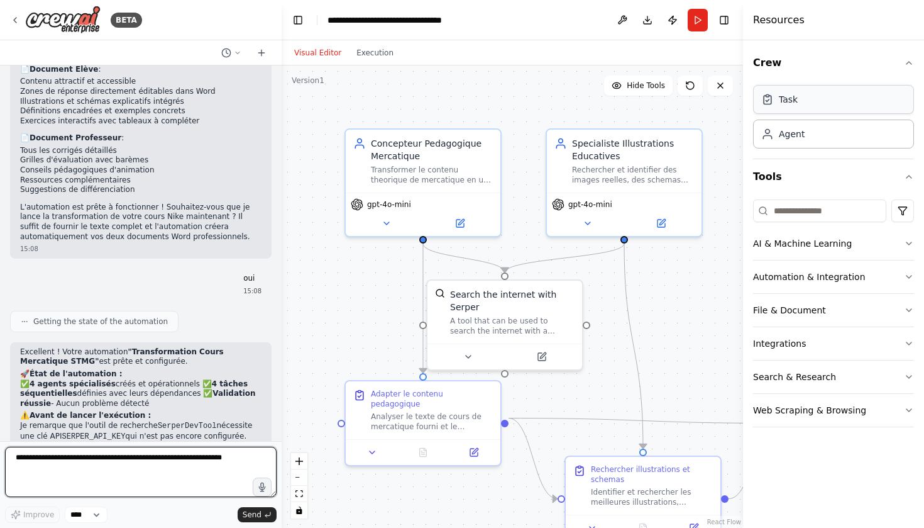
scroll to position [7101, 0]
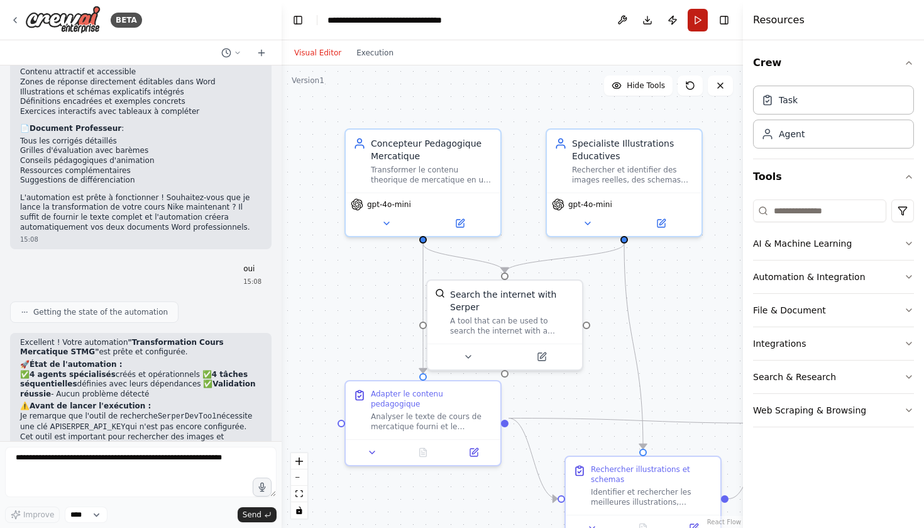
click at [699, 23] on button "Run" at bounding box center [698, 20] width 20 height 23
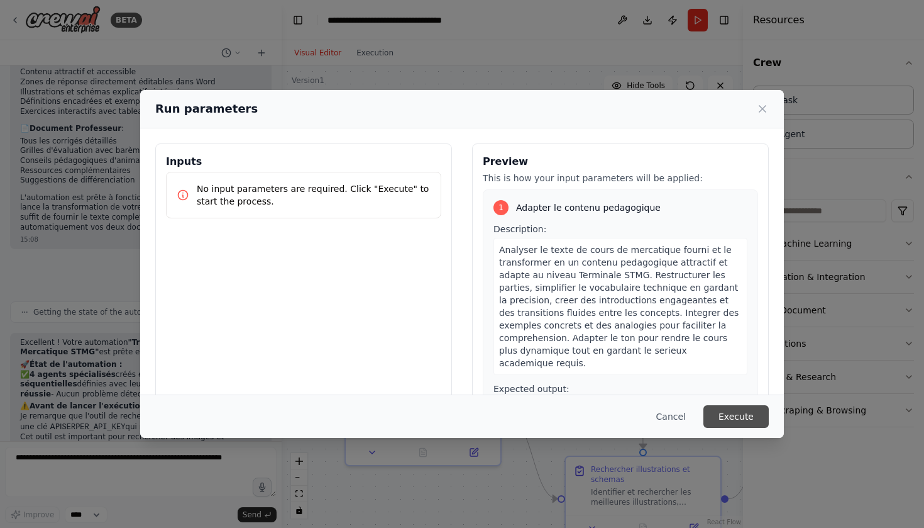
click at [729, 421] on button "Execute" at bounding box center [736, 416] width 65 height 23
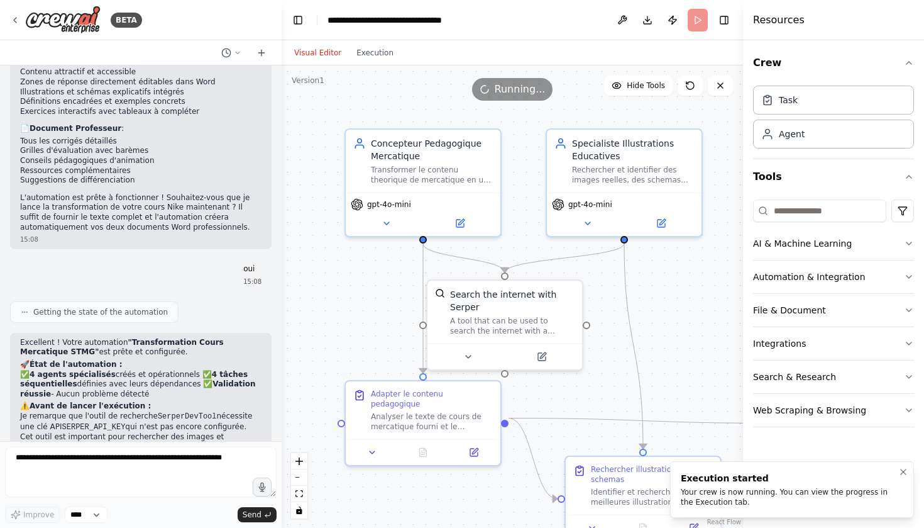
click at [764, 483] on div "Execution started" at bounding box center [790, 478] width 218 height 13
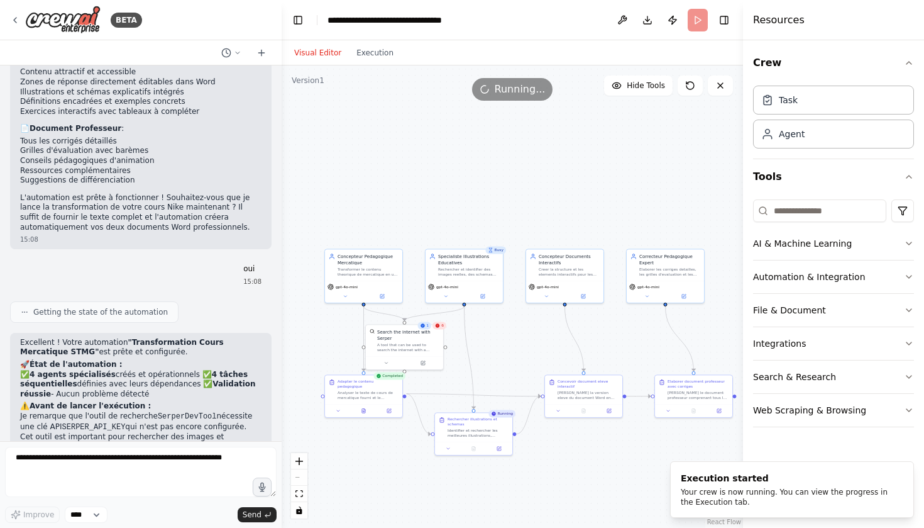
drag, startPoint x: 621, startPoint y: 238, endPoint x: 442, endPoint y: 237, distance: 178.6
click at [442, 237] on div ".deletable-edge-delete-btn { width: 20px; height: 20px; border: 0px solid #ffff…" at bounding box center [513, 296] width 462 height 462
click at [297, 462] on icon "zoom in" at bounding box center [300, 461] width 8 height 8
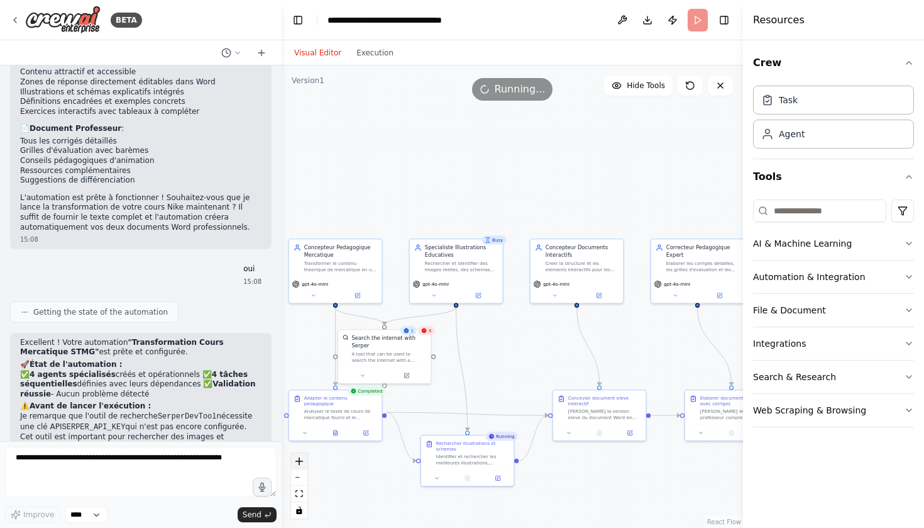
click at [297, 462] on icon "zoom in" at bounding box center [300, 461] width 8 height 8
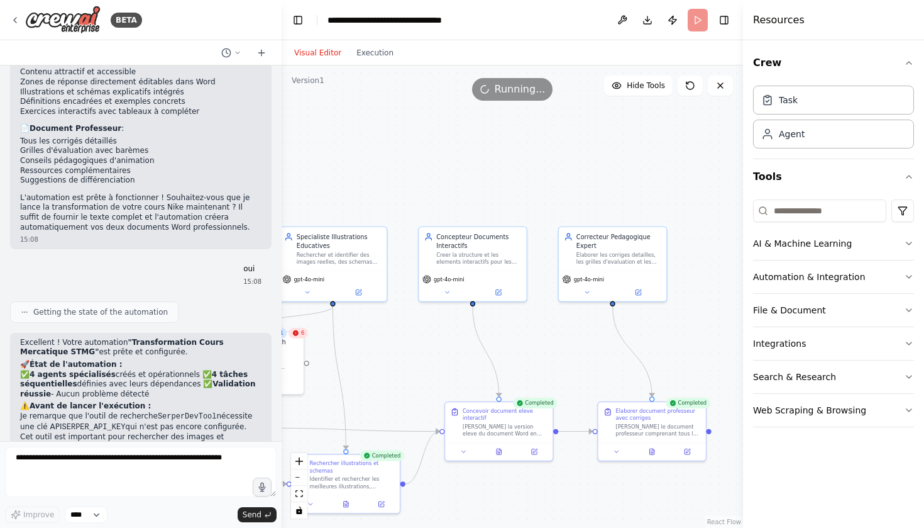
drag, startPoint x: 646, startPoint y: 348, endPoint x: 528, endPoint y: 343, distance: 118.3
click at [528, 343] on div ".deletable-edge-delete-btn { width: 20px; height: 20px; border: 0px solid #ffff…" at bounding box center [513, 296] width 462 height 462
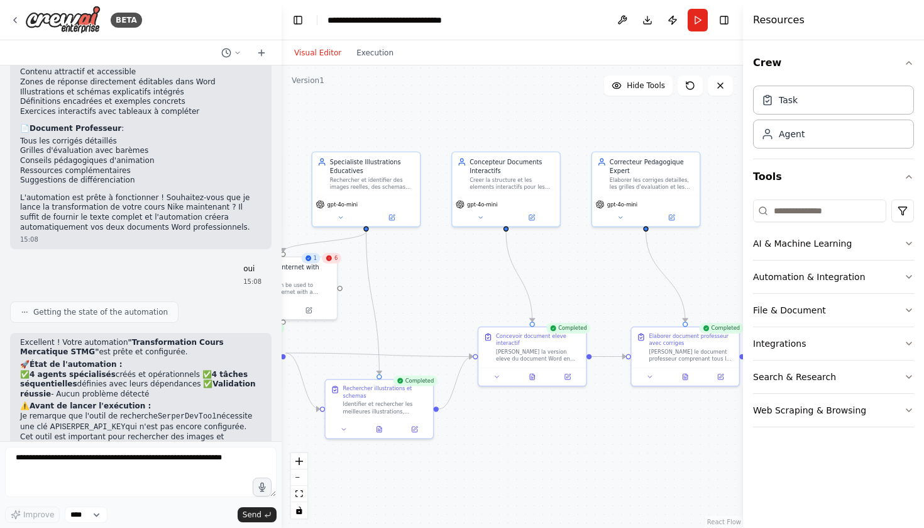
drag, startPoint x: 556, startPoint y: 345, endPoint x: 593, endPoint y: 267, distance: 86.1
click at [593, 267] on div ".deletable-edge-delete-btn { width: 20px; height: 20px; border: 0px solid #ffff…" at bounding box center [513, 296] width 462 height 462
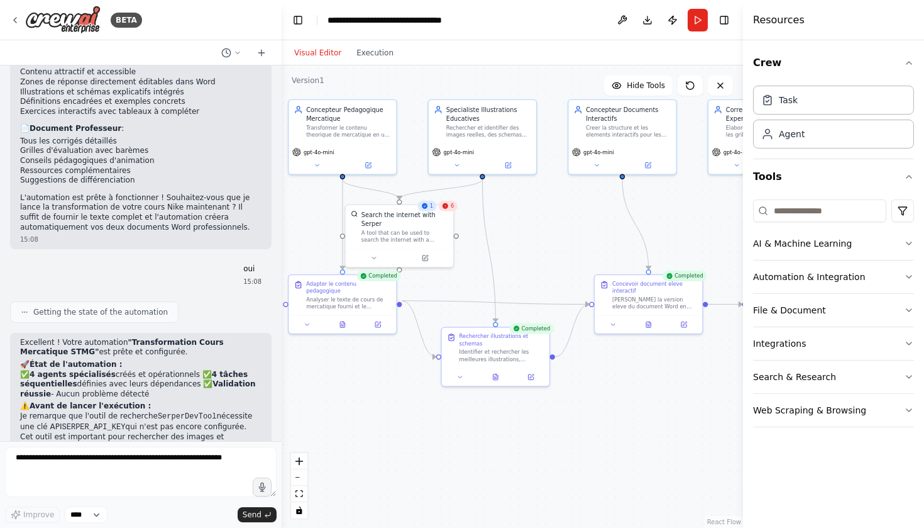
drag, startPoint x: 507, startPoint y: 408, endPoint x: 621, endPoint y: 359, distance: 123.3
click at [621, 359] on div ".deletable-edge-delete-btn { width: 20px; height: 20px; border: 0px solid #ffff…" at bounding box center [513, 296] width 462 height 462
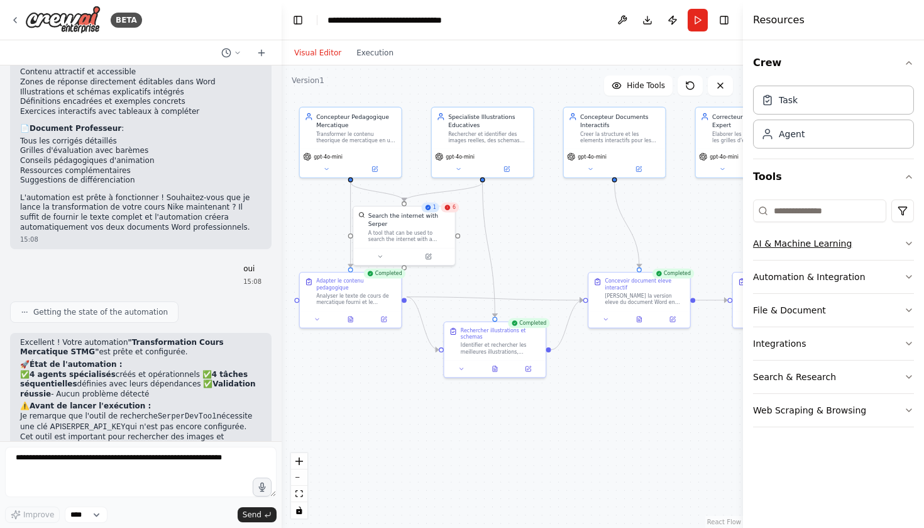
click at [909, 243] on icon "button" at bounding box center [909, 243] width 10 height 10
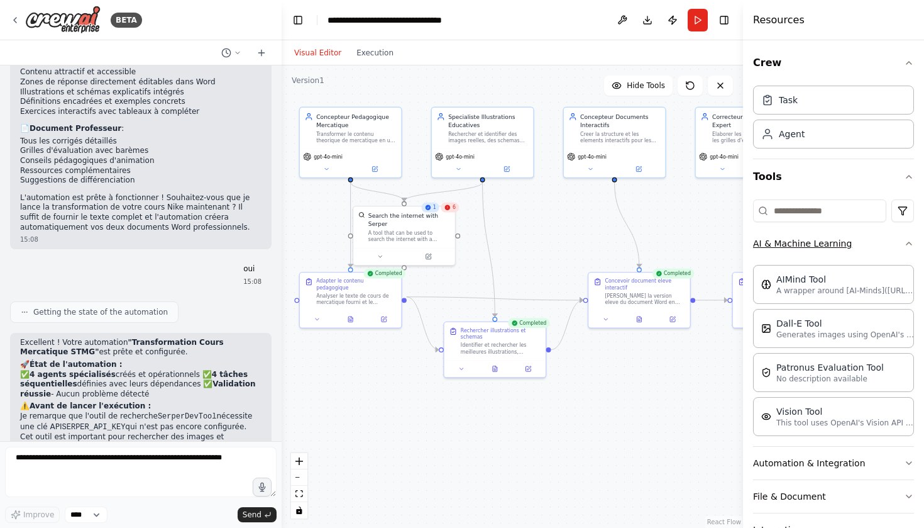
click at [909, 243] on icon "button" at bounding box center [909, 243] width 5 height 3
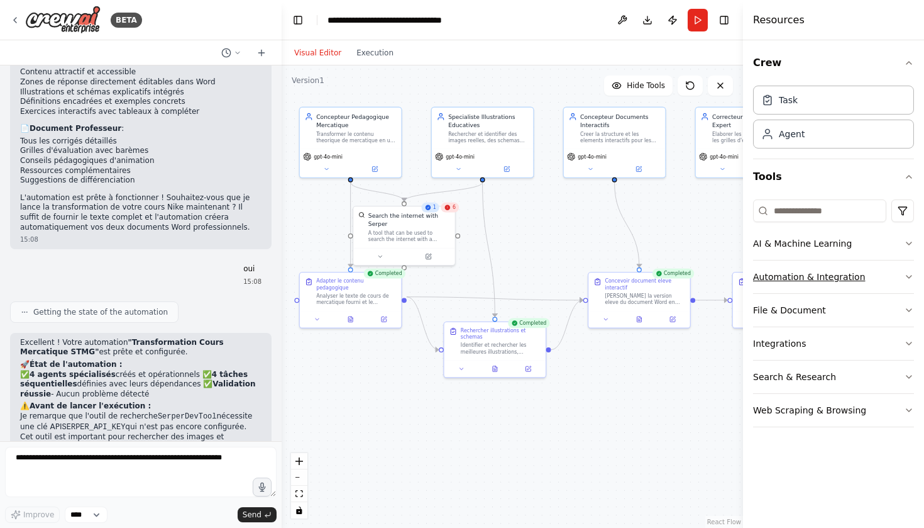
click at [905, 275] on icon "button" at bounding box center [909, 277] width 10 height 10
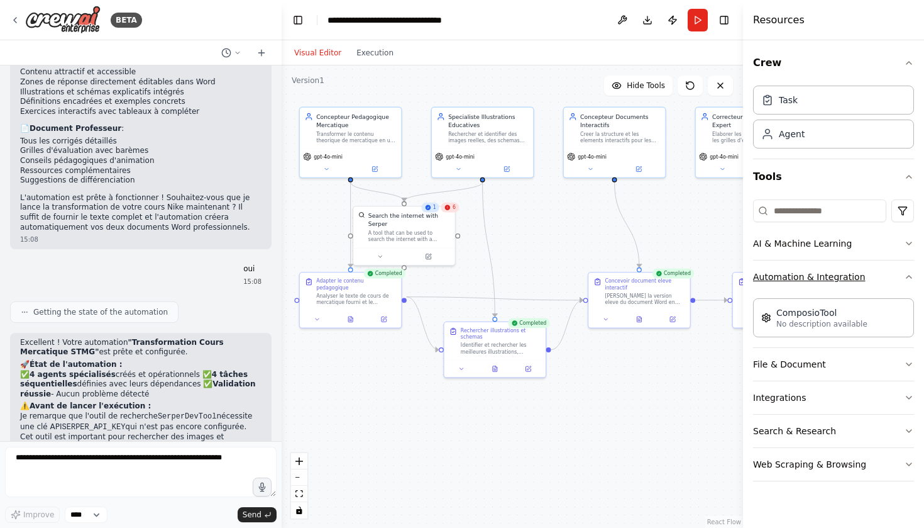
click at [905, 275] on icon "button" at bounding box center [909, 277] width 10 height 10
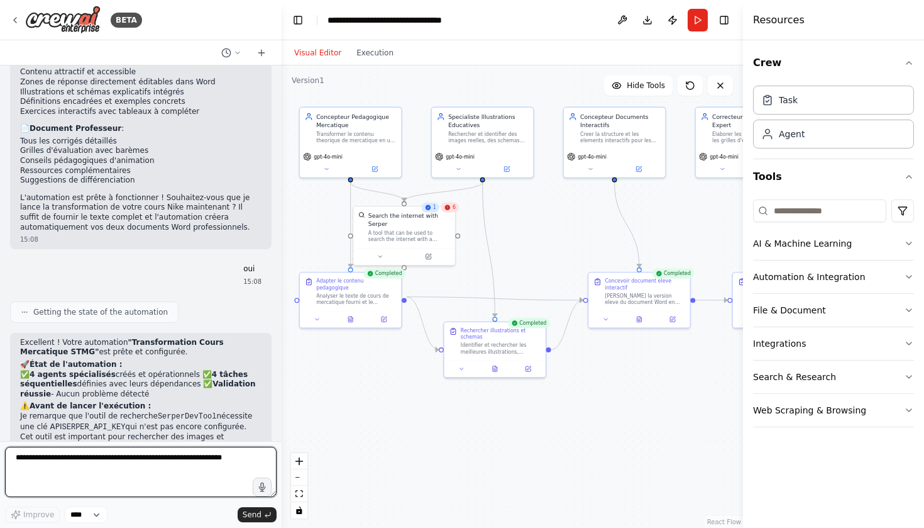
click at [177, 460] on textarea at bounding box center [141, 471] width 272 height 50
type textarea "**********"
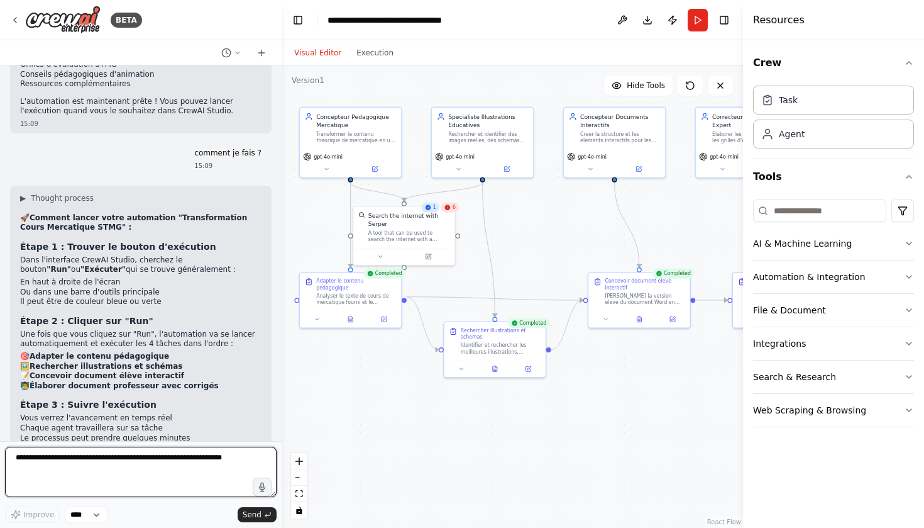
scroll to position [0, 0]
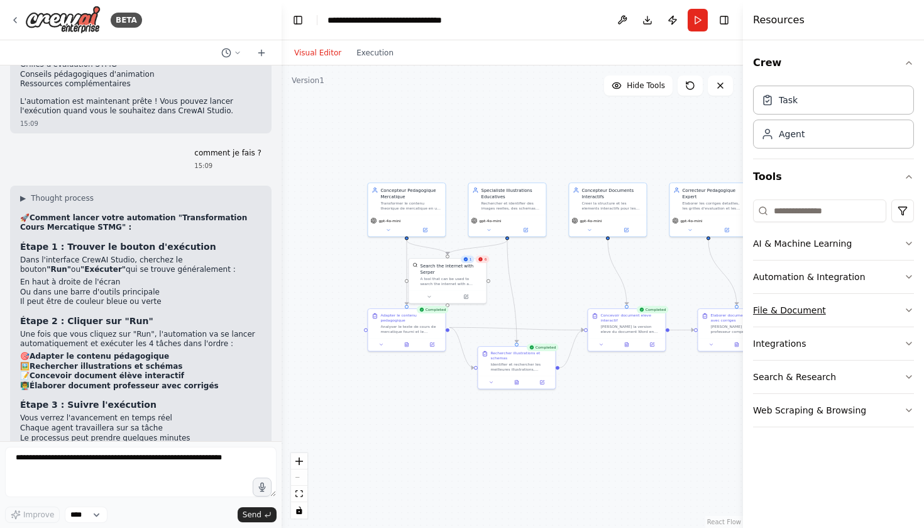
click at [769, 319] on button "File & Document" at bounding box center [833, 310] width 161 height 33
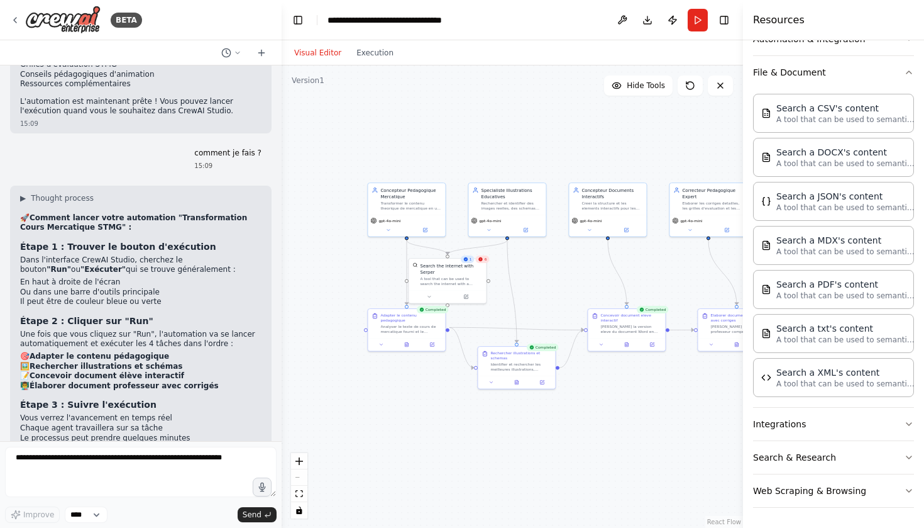
scroll to position [238, 0]
click at [814, 463] on button "Search & Research" at bounding box center [833, 457] width 161 height 33
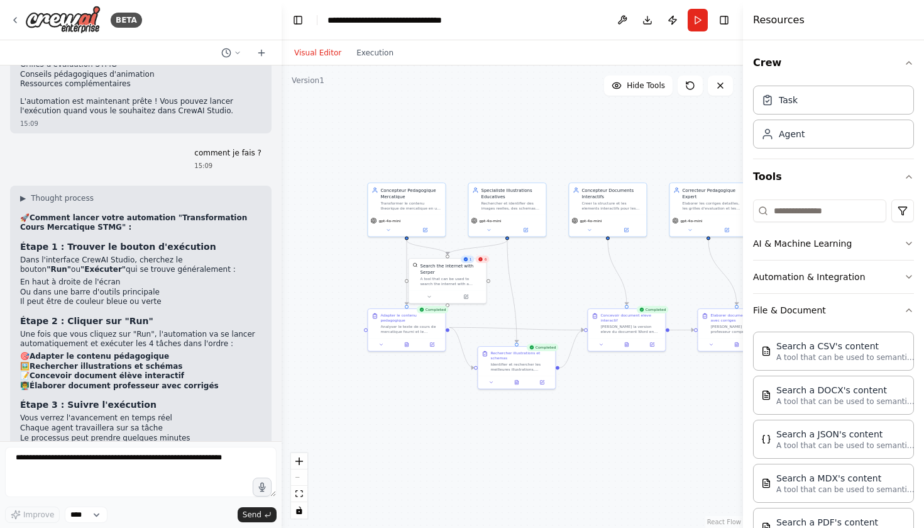
scroll to position [0, 0]
click at [850, 102] on div "Task" at bounding box center [833, 99] width 161 height 29
click at [786, 108] on div "Task" at bounding box center [833, 99] width 161 height 29
click at [793, 312] on button "File & Document" at bounding box center [833, 310] width 161 height 33
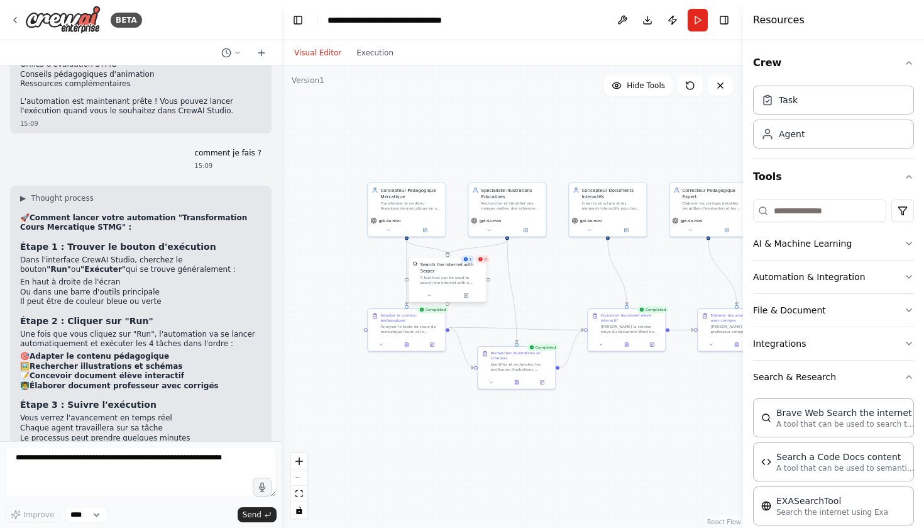
click at [472, 280] on div "A tool that can be used to search the internet with a search_query. Supports di…" at bounding box center [451, 280] width 62 height 10
click at [423, 323] on div "Analyser le texte de cours de mercatique fourni et le transformer en un contenu…" at bounding box center [410, 328] width 61 height 10
click at [499, 357] on div "Rechercher illustrations et schemas" at bounding box center [520, 354] width 61 height 10
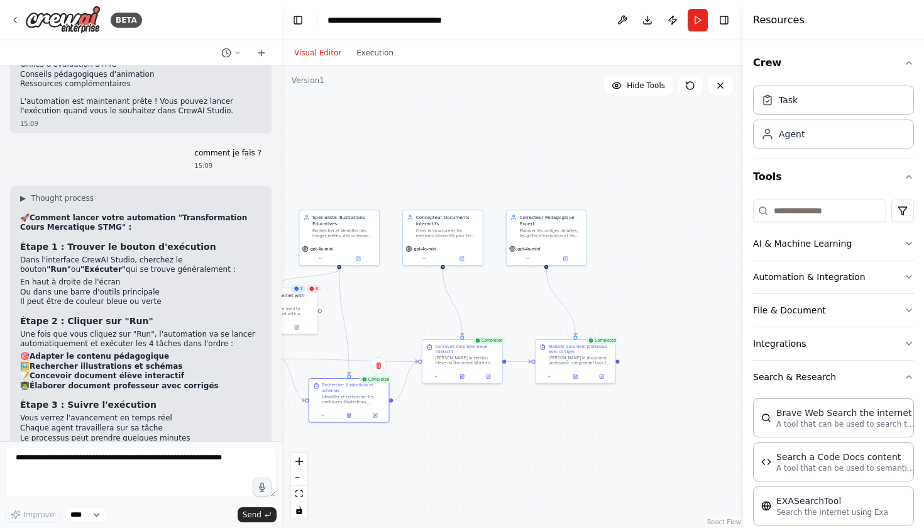
drag, startPoint x: 576, startPoint y: 263, endPoint x: 409, endPoint y: 294, distance: 169.3
click at [409, 294] on div ".deletable-edge-delete-btn { width: 20px; height: 20px; border: 0px solid #ffff…" at bounding box center [513, 296] width 462 height 462
click at [573, 357] on div "[PERSON_NAME] le document professeur comprenant tous les corriges detailles, le…" at bounding box center [580, 358] width 63 height 10
click at [574, 380] on div at bounding box center [576, 373] width 80 height 13
click at [580, 374] on button at bounding box center [576, 374] width 28 height 8
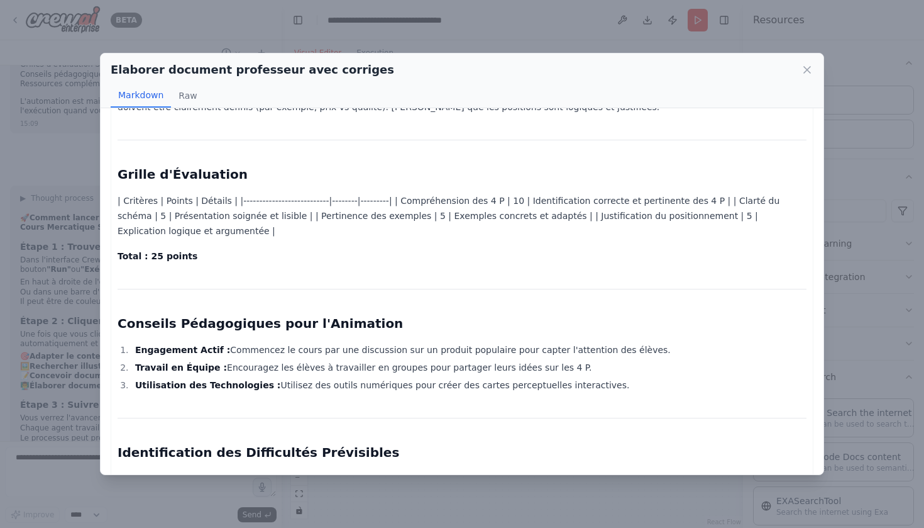
scroll to position [430, 0]
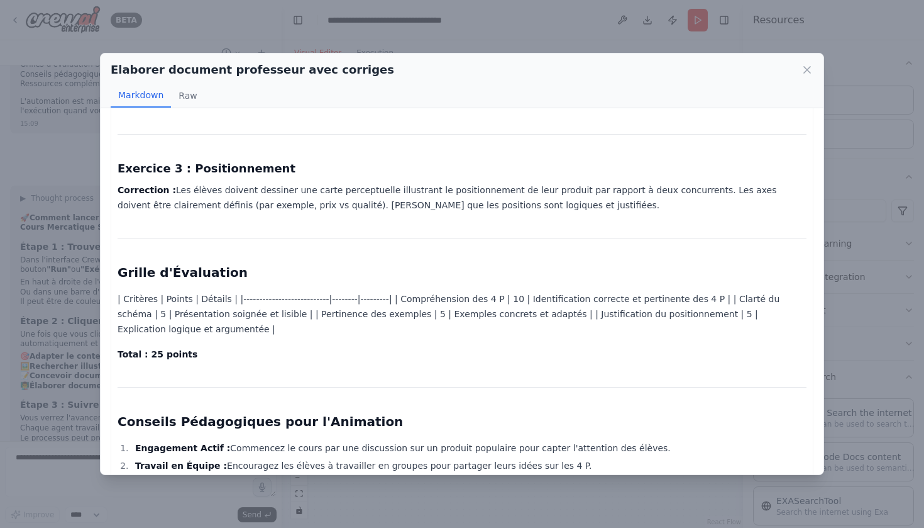
click at [98, 21] on div "Elaborer document professeur avec corriges Markdown Raw Document Professeur : M…" at bounding box center [462, 264] width 924 height 528
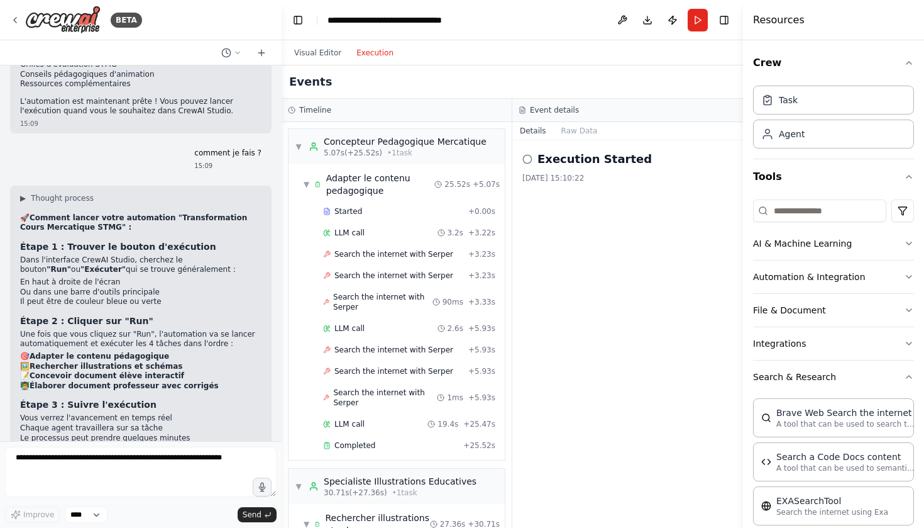
click at [380, 54] on button "Execution" at bounding box center [375, 52] width 52 height 15
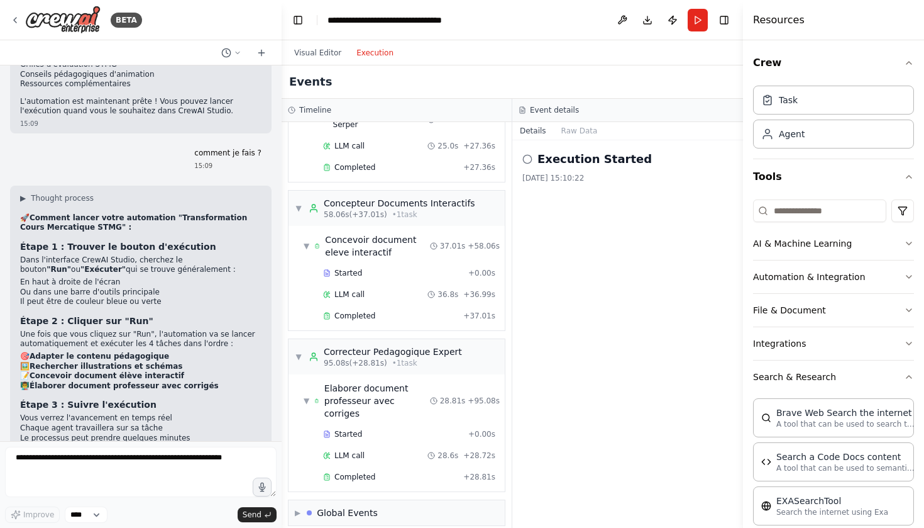
scroll to position [478, 0]
click at [424, 314] on div "Completed" at bounding box center [390, 316] width 135 height 10
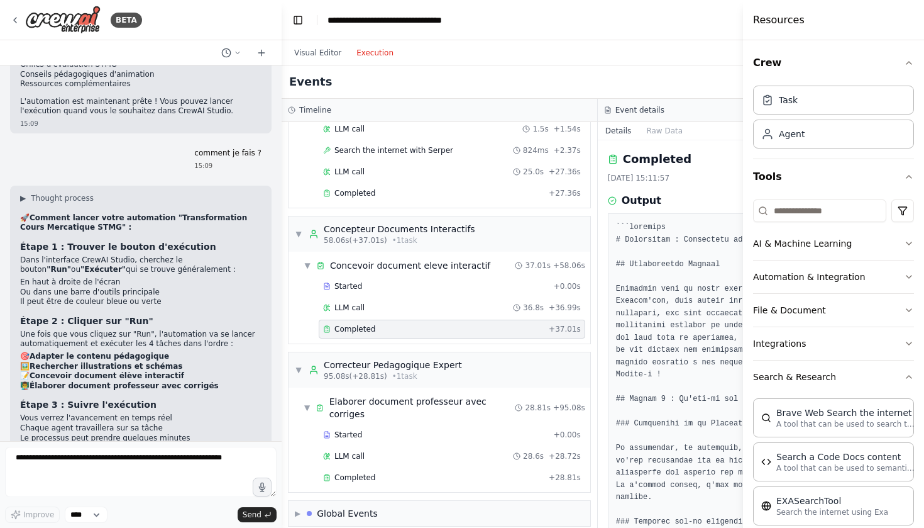
scroll to position [0, 0]
